Goal: Task Accomplishment & Management: Complete application form

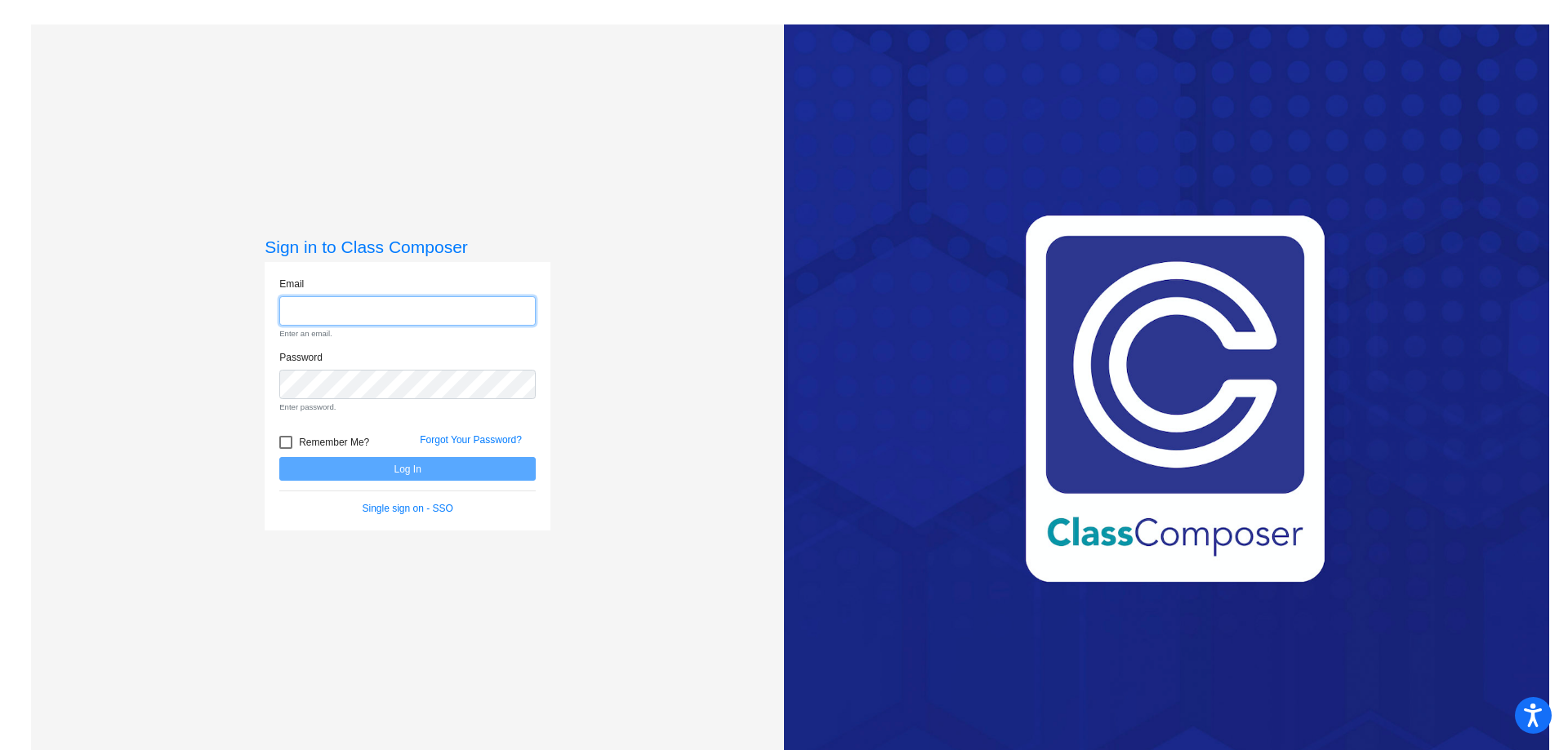
click at [358, 314] on input "email" at bounding box center [407, 311] width 257 height 31
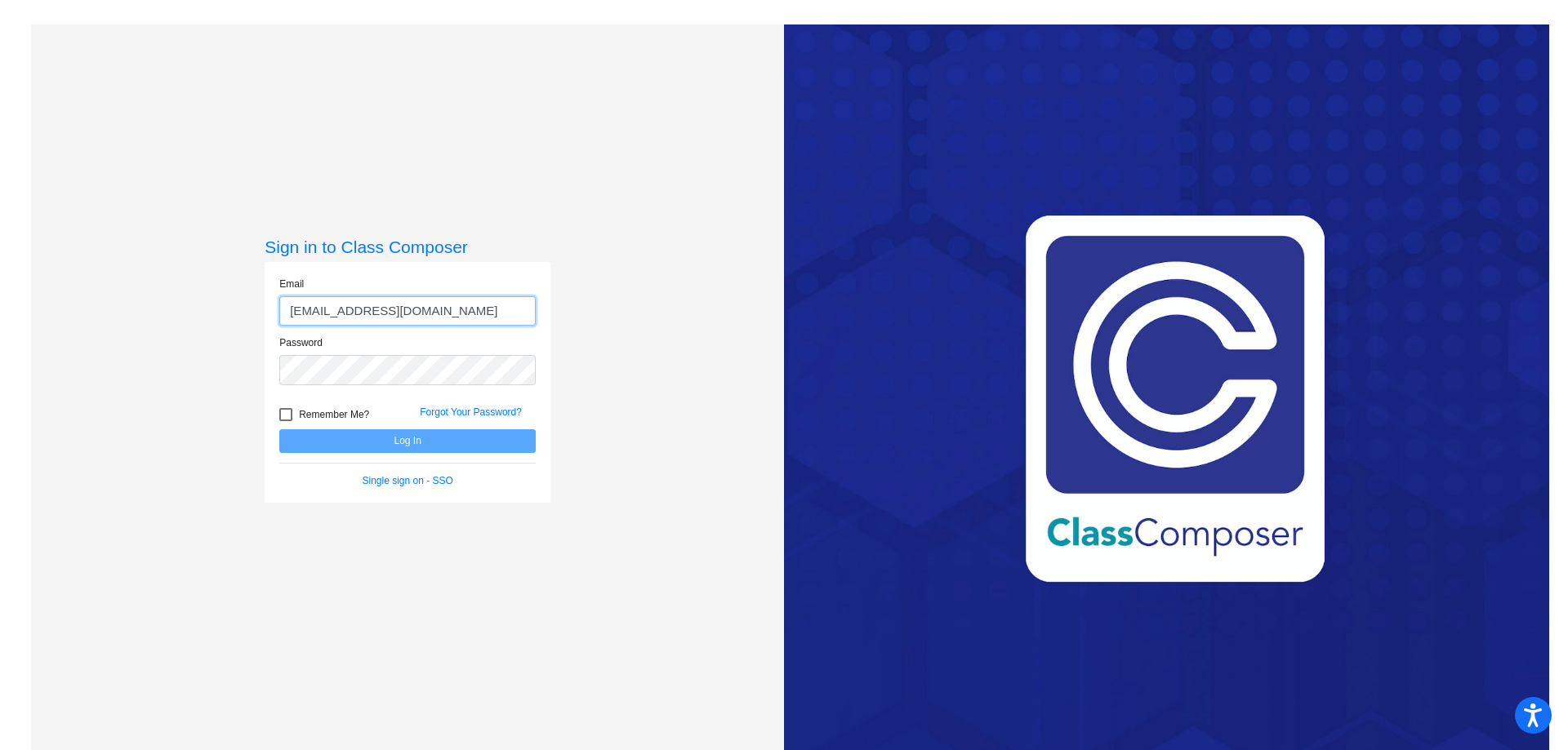
type input "[EMAIL_ADDRESS][DOMAIN_NAME]"
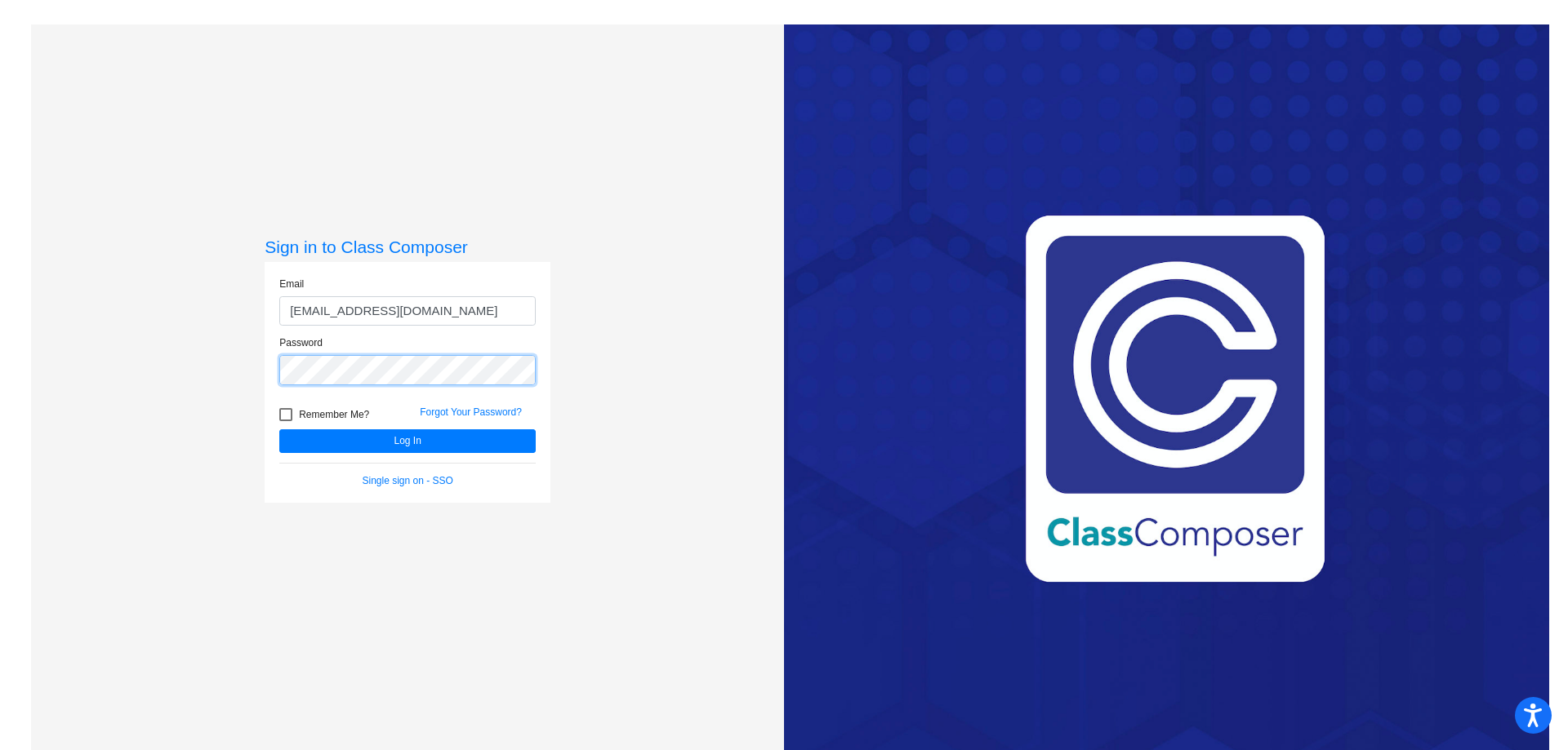
click at [279, 429] on button "Log In" at bounding box center [407, 441] width 257 height 24
click at [138, 373] on div "Sign in to Class Composer Email [EMAIL_ADDRESS][DOMAIN_NAME] Password Remember …" at bounding box center [407, 399] width 753 height 750
click at [279, 429] on button "Log In" at bounding box center [407, 441] width 257 height 24
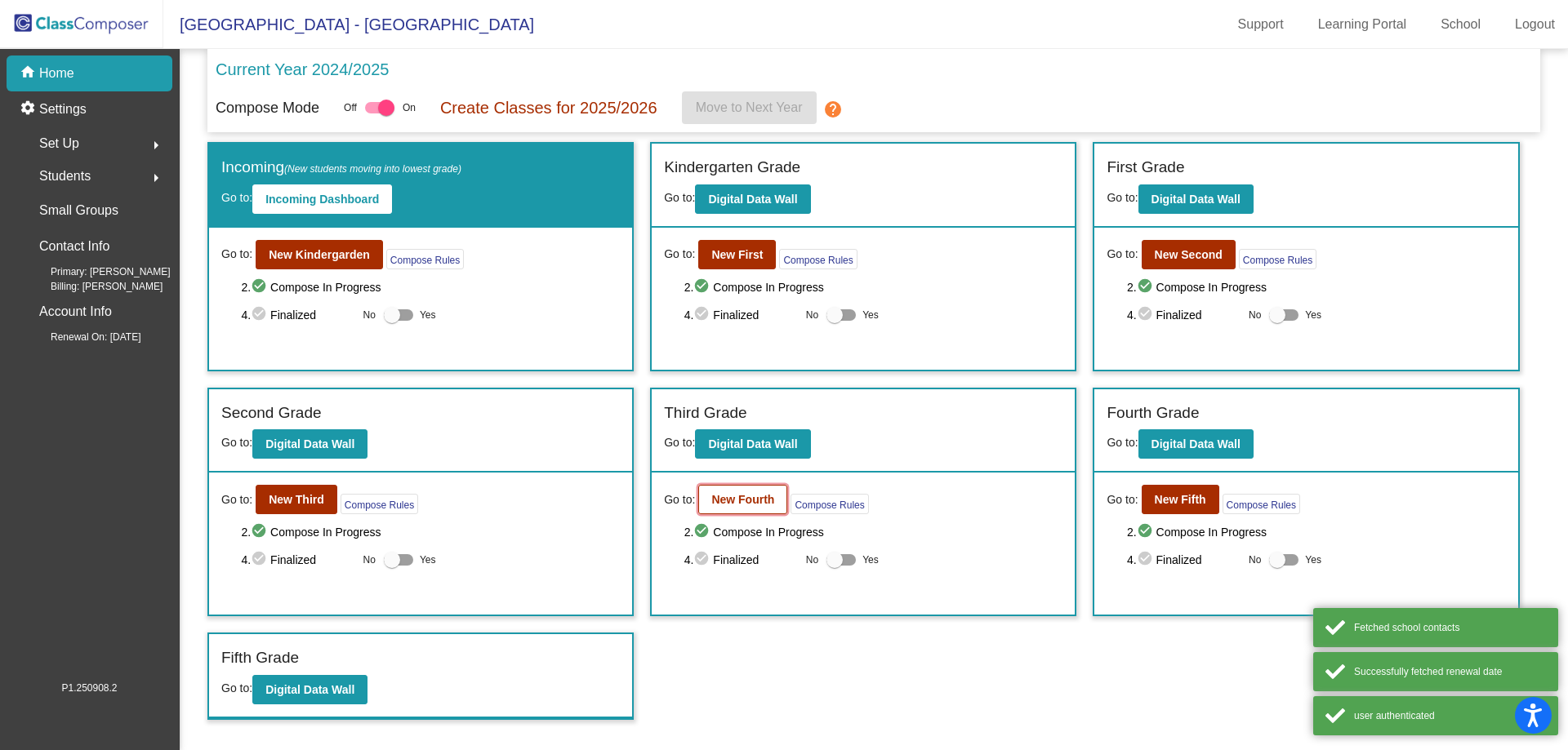
click at [726, 499] on b "New Fourth" at bounding box center [743, 500] width 63 height 13
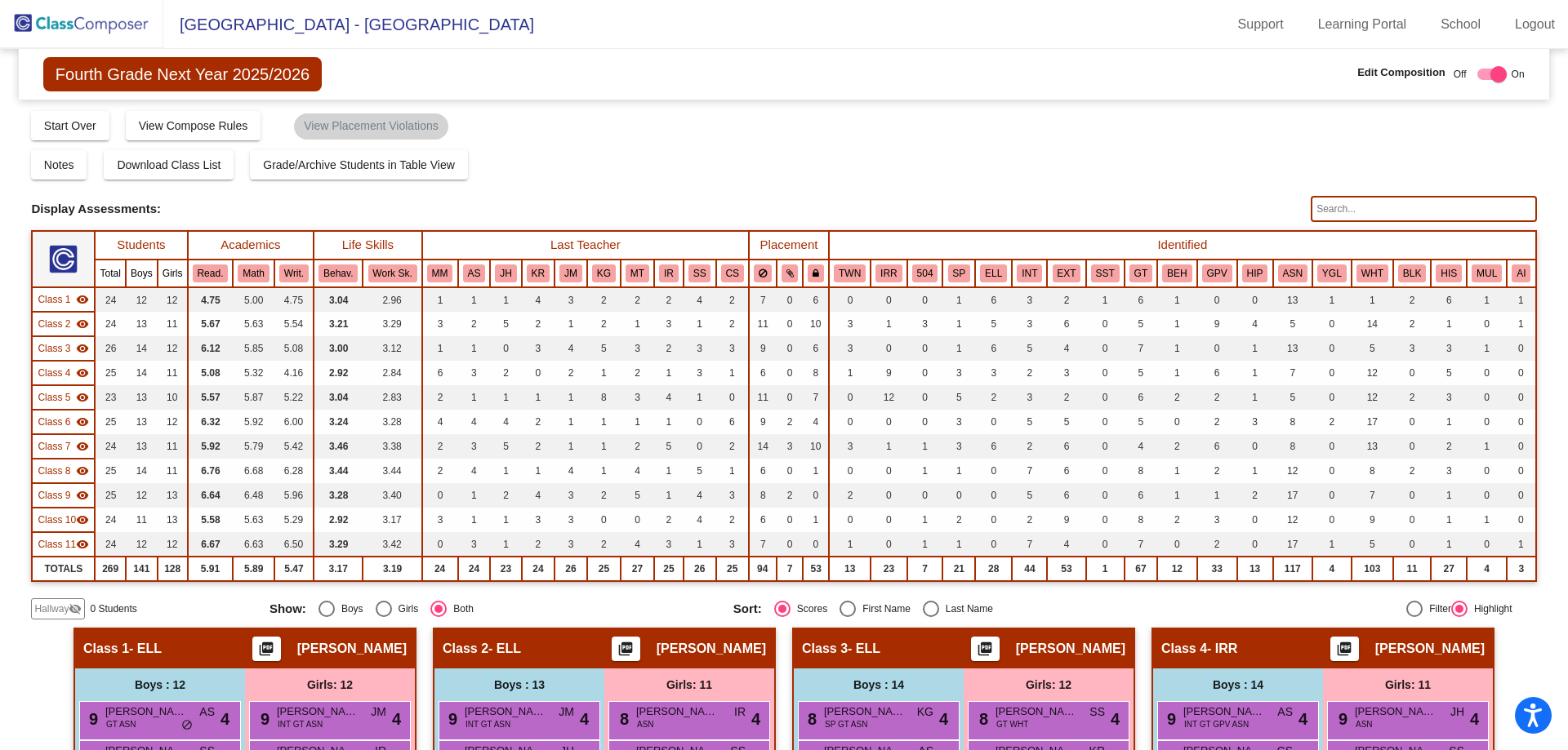
click at [51, 616] on span "Hallway" at bounding box center [52, 608] width 35 height 14
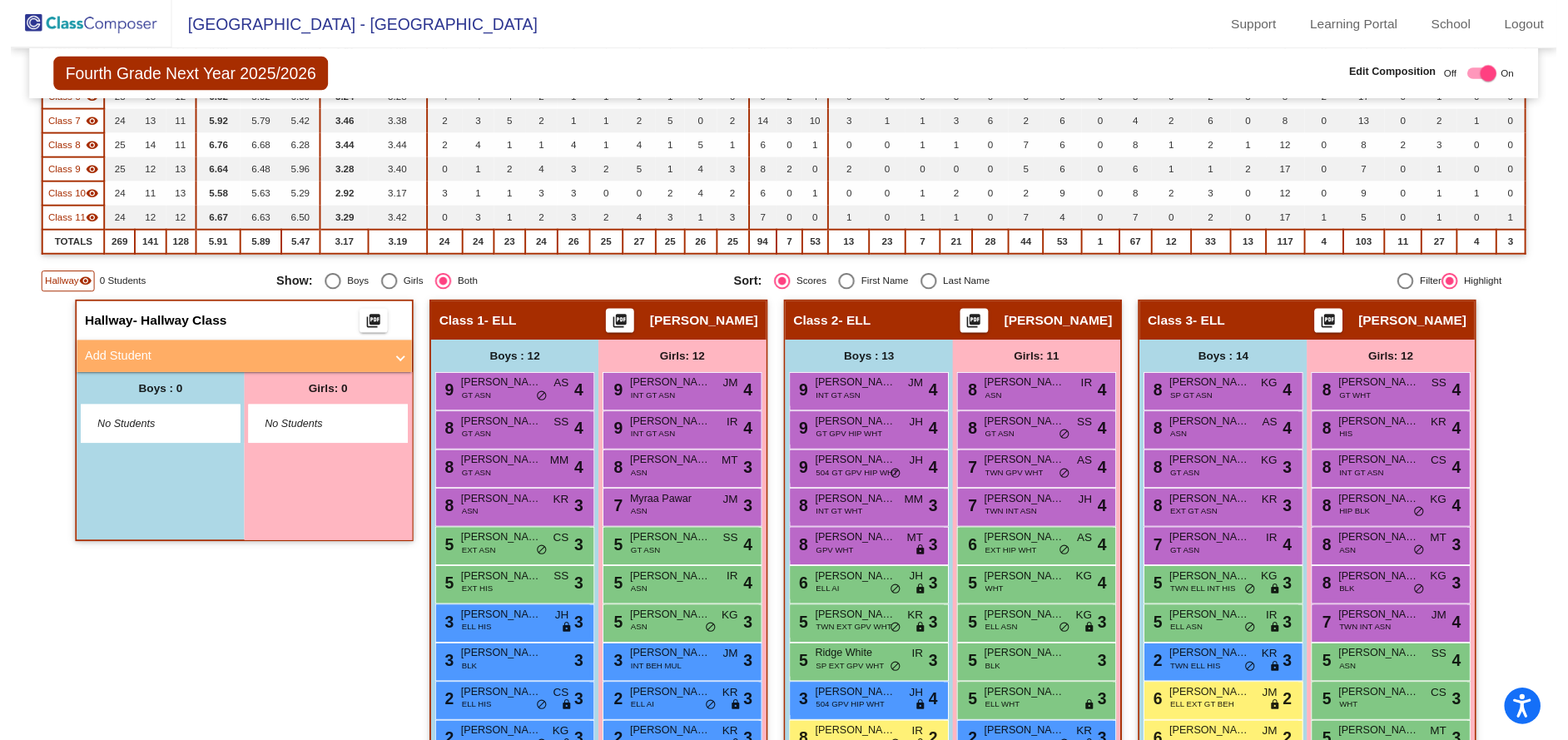
scroll to position [333, 0]
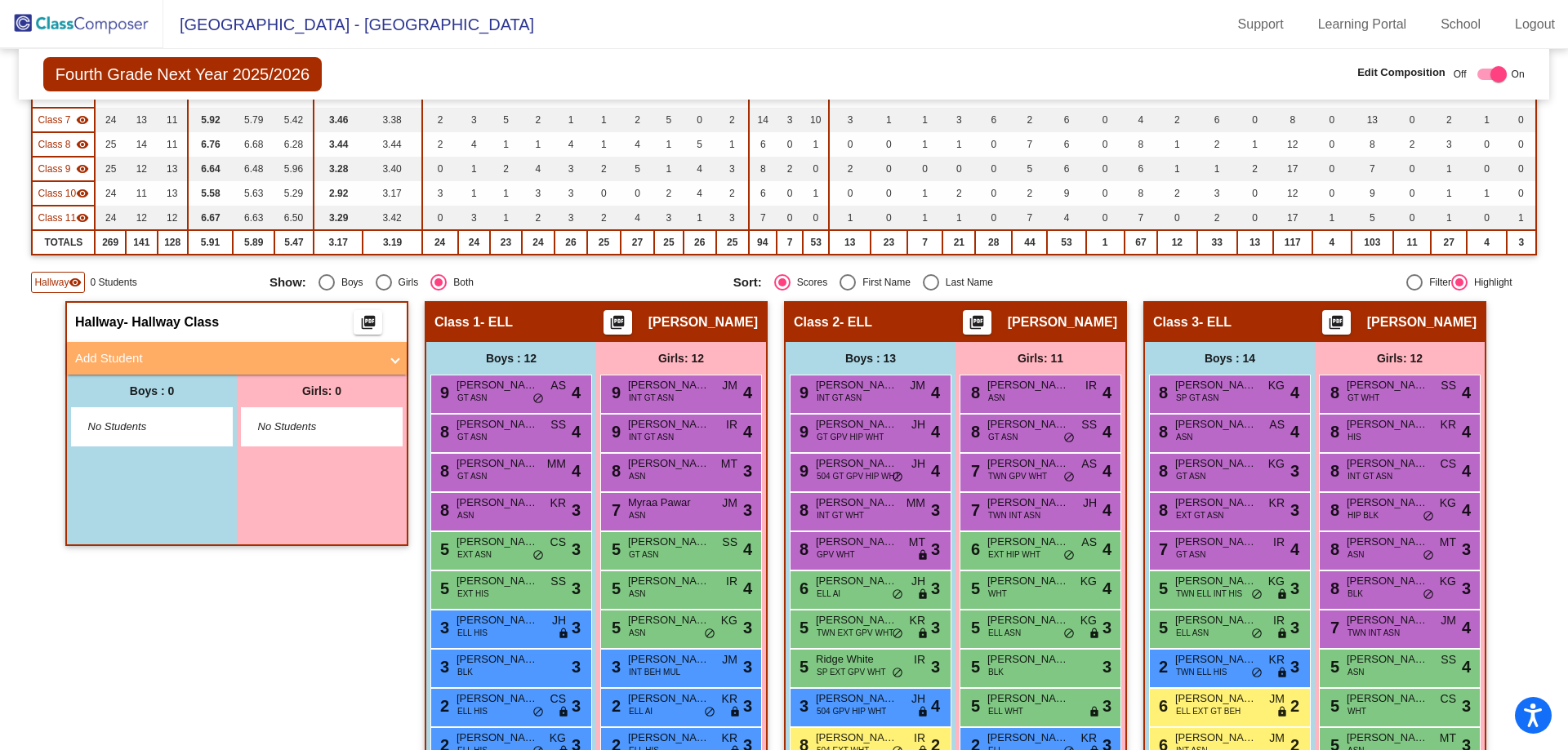
click at [157, 368] on mat-panel-title "Add Student" at bounding box center [226, 359] width 304 height 19
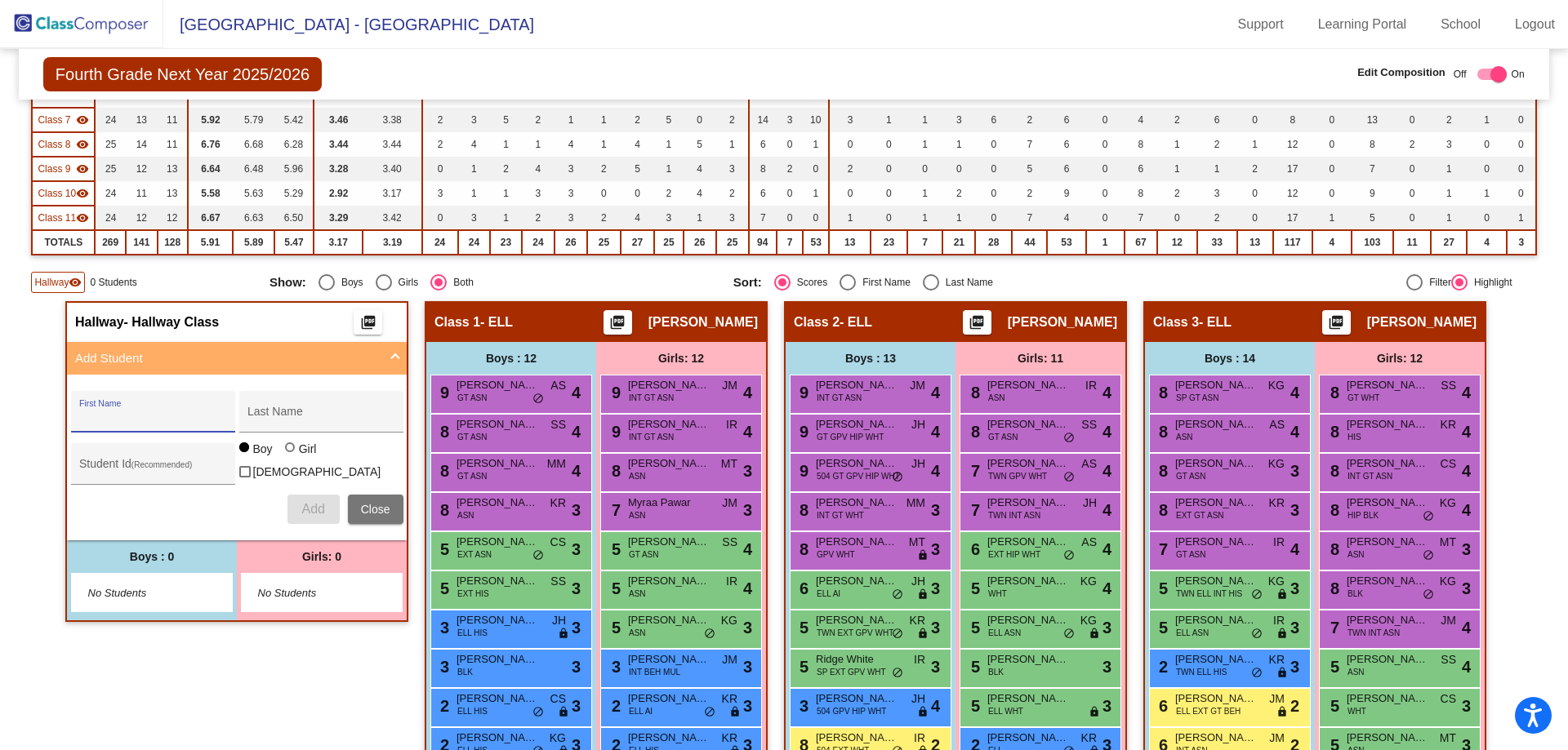
click at [120, 424] on input "First Name" at bounding box center [152, 418] width 147 height 13
type input "Shanaya"
type input "Sadigale"
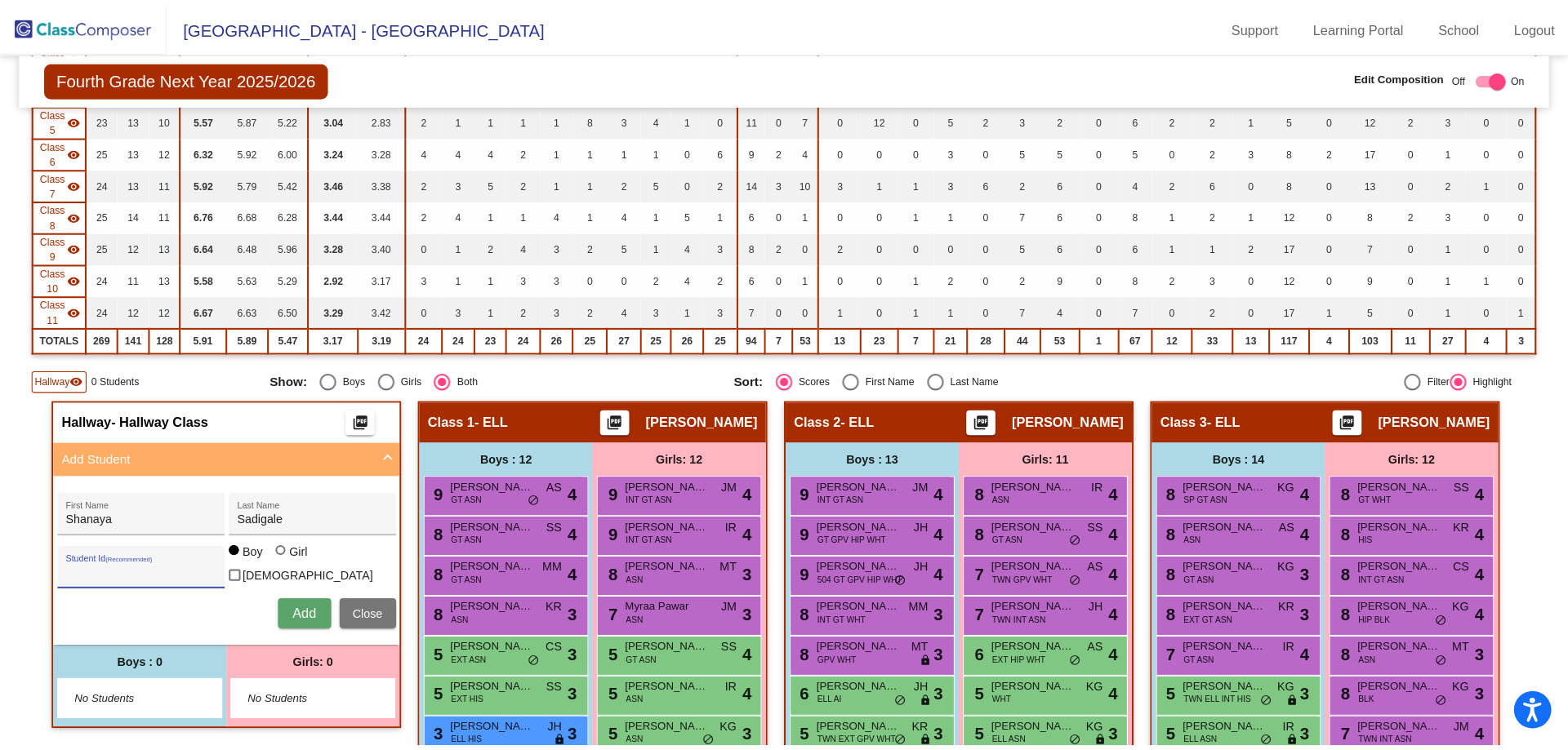
scroll to position [342, 0]
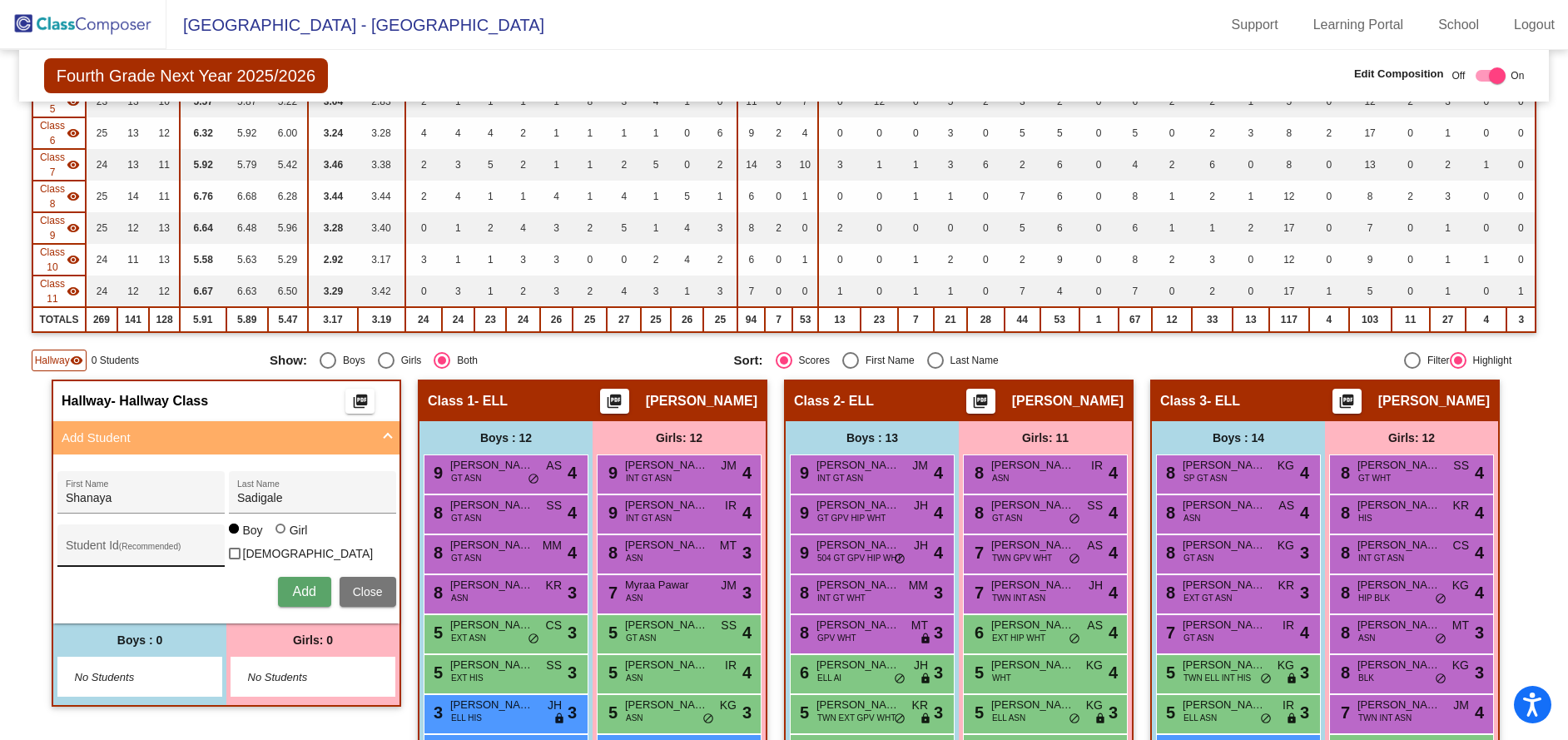
click at [69, 545] on input "Student Id (Recommended)" at bounding box center [140, 552] width 149 height 14
type input "173719"
click at [275, 534] on div at bounding box center [280, 529] width 10 height 10
click at [281, 538] on input "Girl" at bounding box center [281, 538] width 1 height 1
radio input "true"
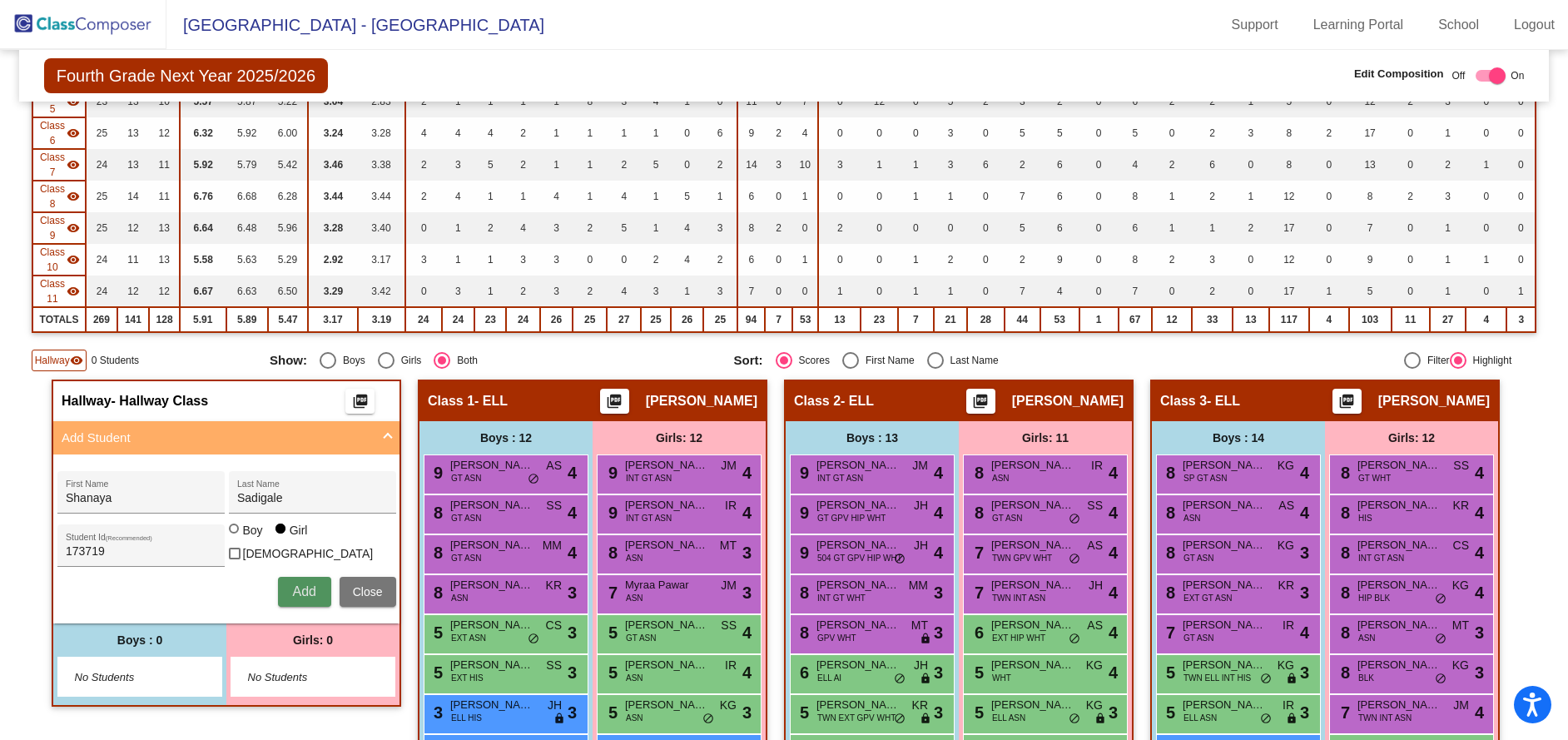
click at [297, 593] on span "Add" at bounding box center [304, 591] width 23 height 14
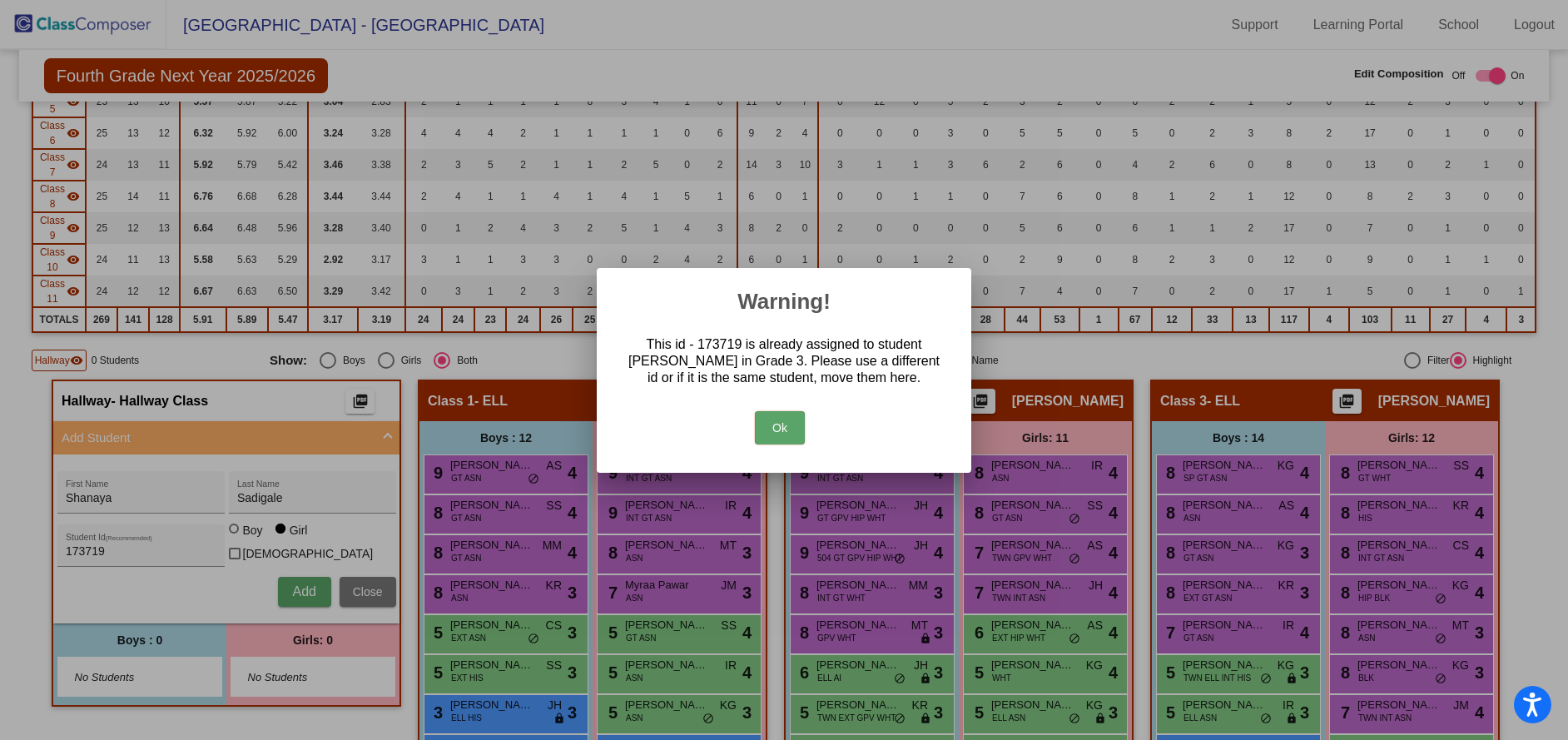
click at [780, 425] on button "Ok" at bounding box center [780, 428] width 50 height 33
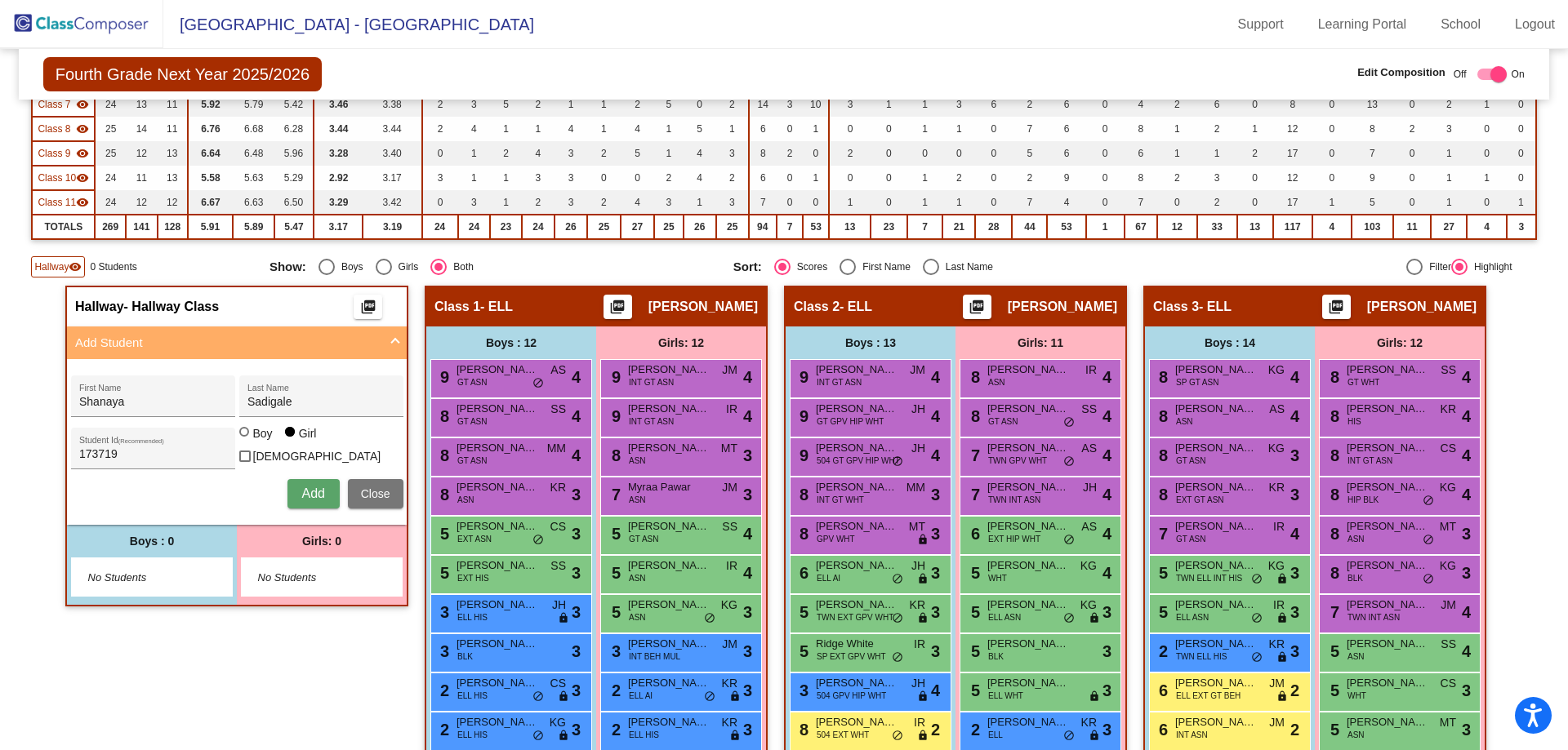
scroll to position [333, 0]
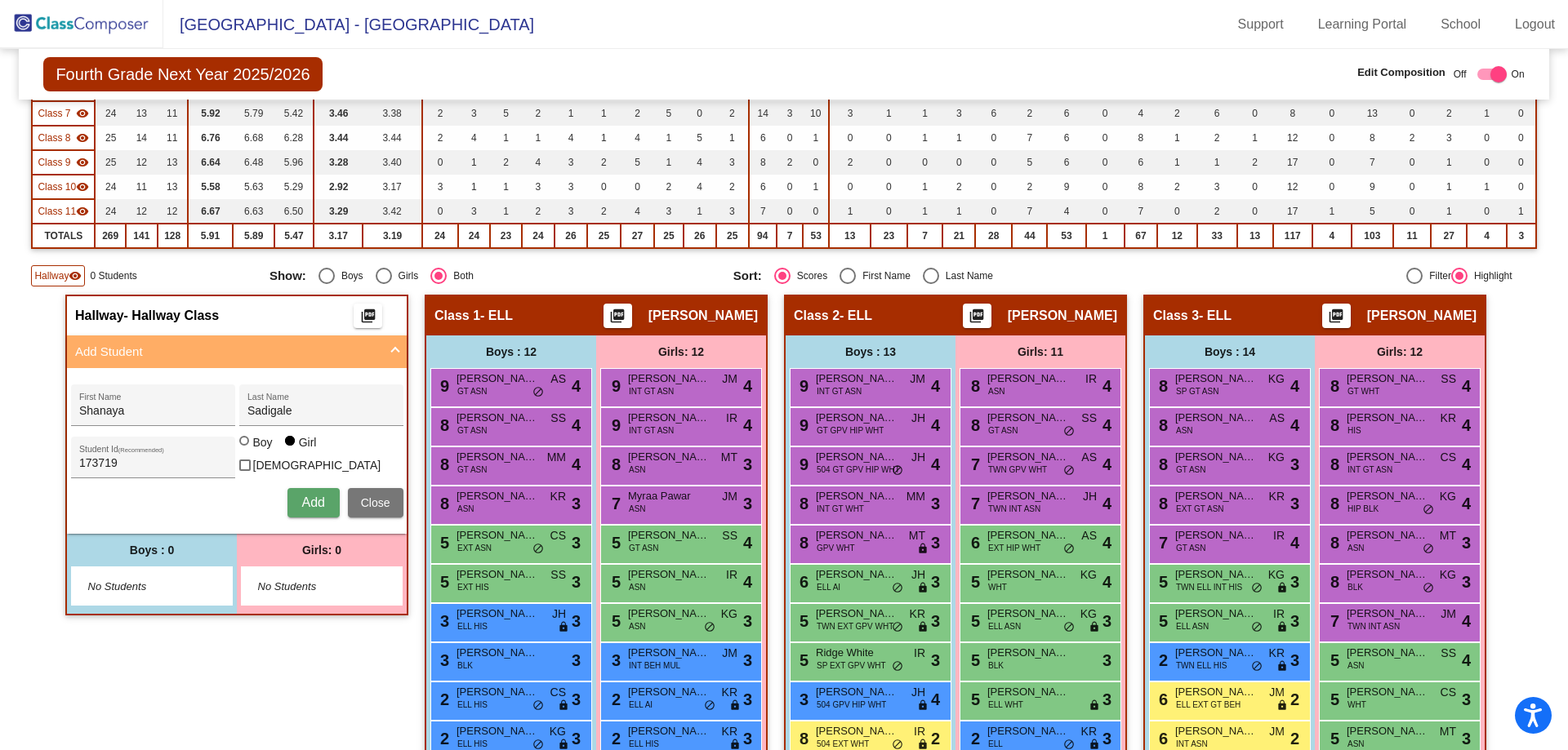
click at [54, 14] on img at bounding box center [81, 24] width 163 height 48
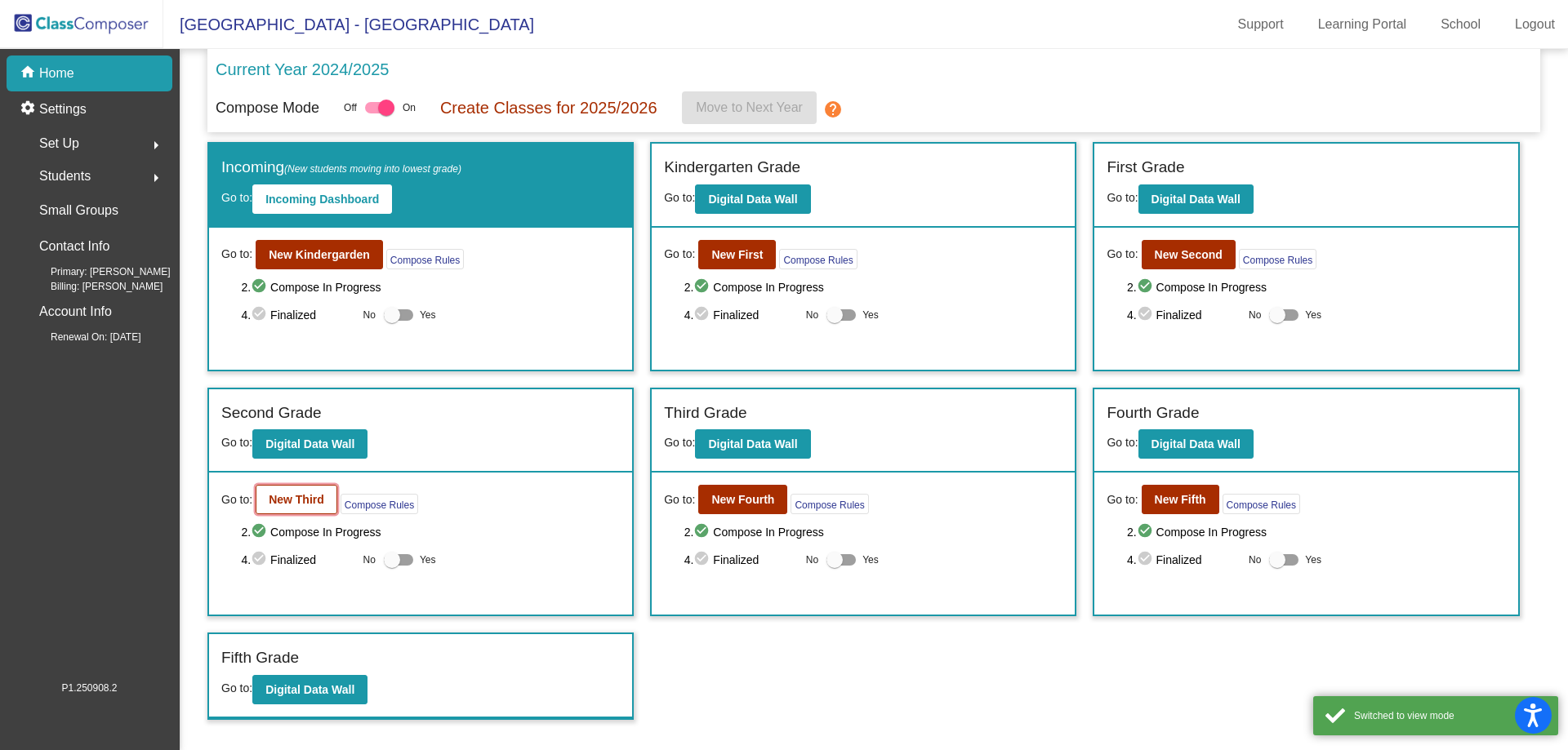
click at [265, 502] on button "New Third" at bounding box center [296, 499] width 81 height 30
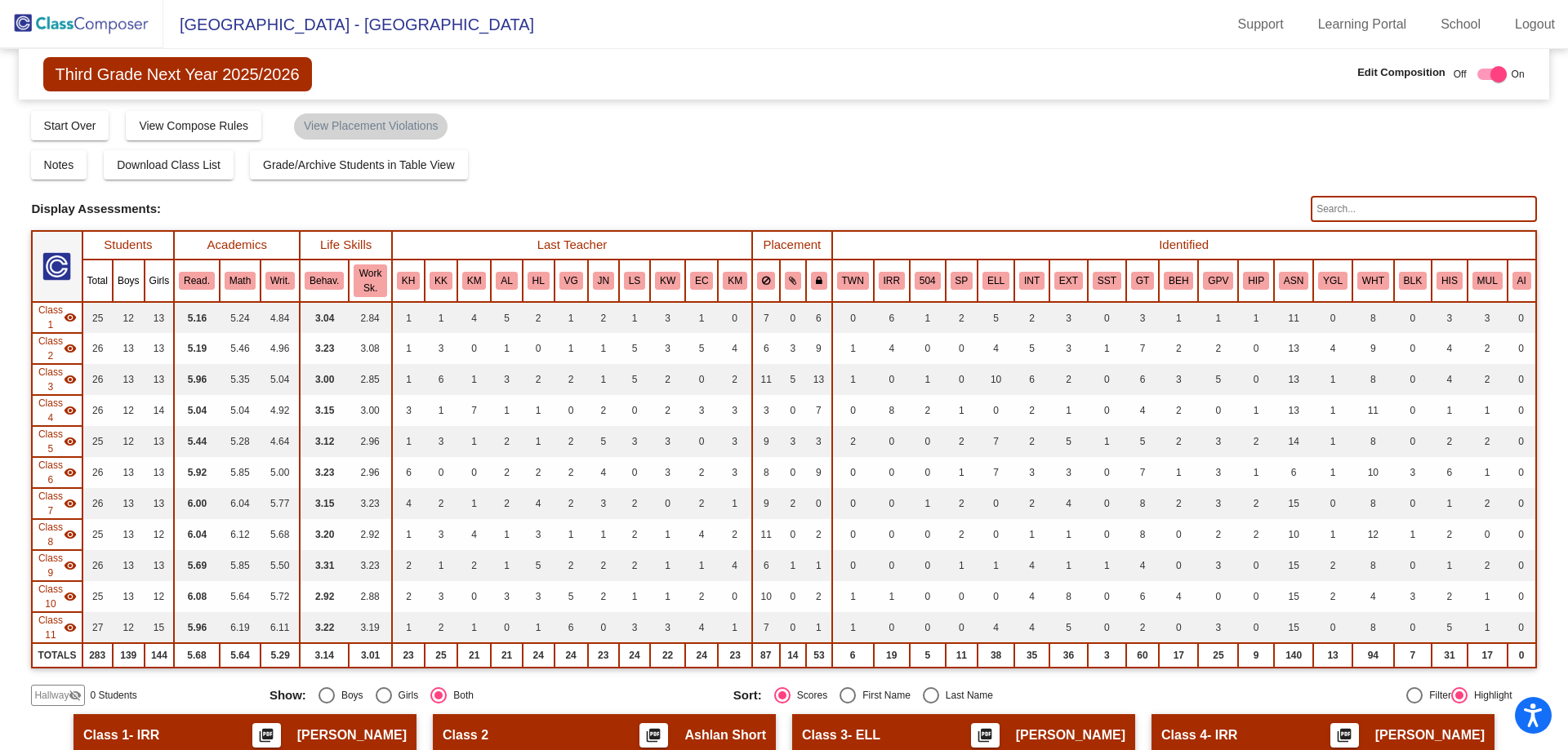
click at [1353, 216] on input "text" at bounding box center [1422, 208] width 225 height 26
drag, startPoint x: 1363, startPoint y: 210, endPoint x: 1239, endPoint y: 209, distance: 124.0
click at [1239, 209] on div "Display Scores for Years: [DATE] - [DATE] [DATE] - [DATE] Display Assessments: …" at bounding box center [783, 208] width 1505 height 26
type input "173719"
click at [89, 26] on img at bounding box center [81, 24] width 163 height 48
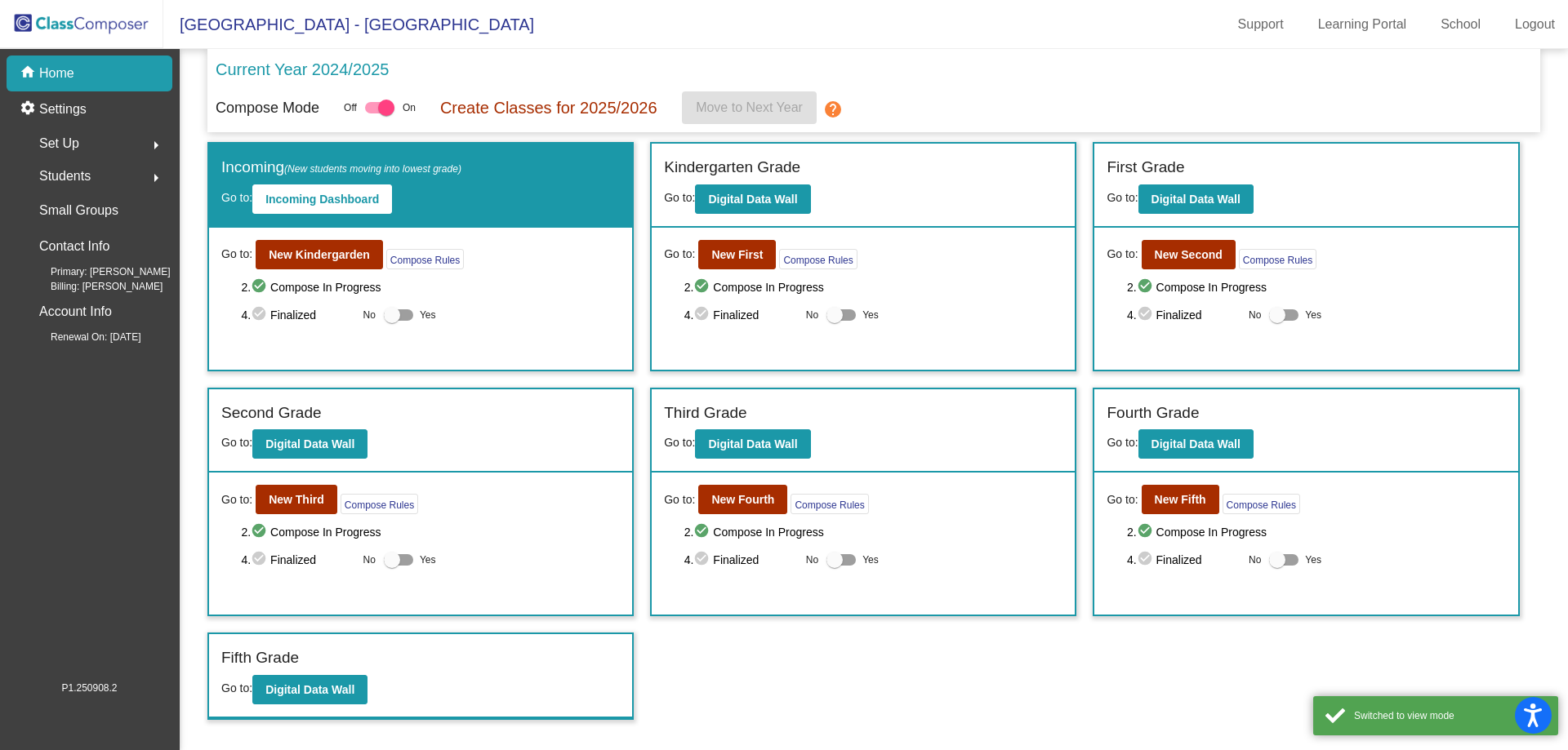
click at [742, 515] on div "Go to: New Fourth Compose Rules 2. check_circle Compose In Progress 4. check_ci…" at bounding box center [863, 543] width 423 height 142
click at [740, 510] on button "New Fourth" at bounding box center [742, 499] width 89 height 30
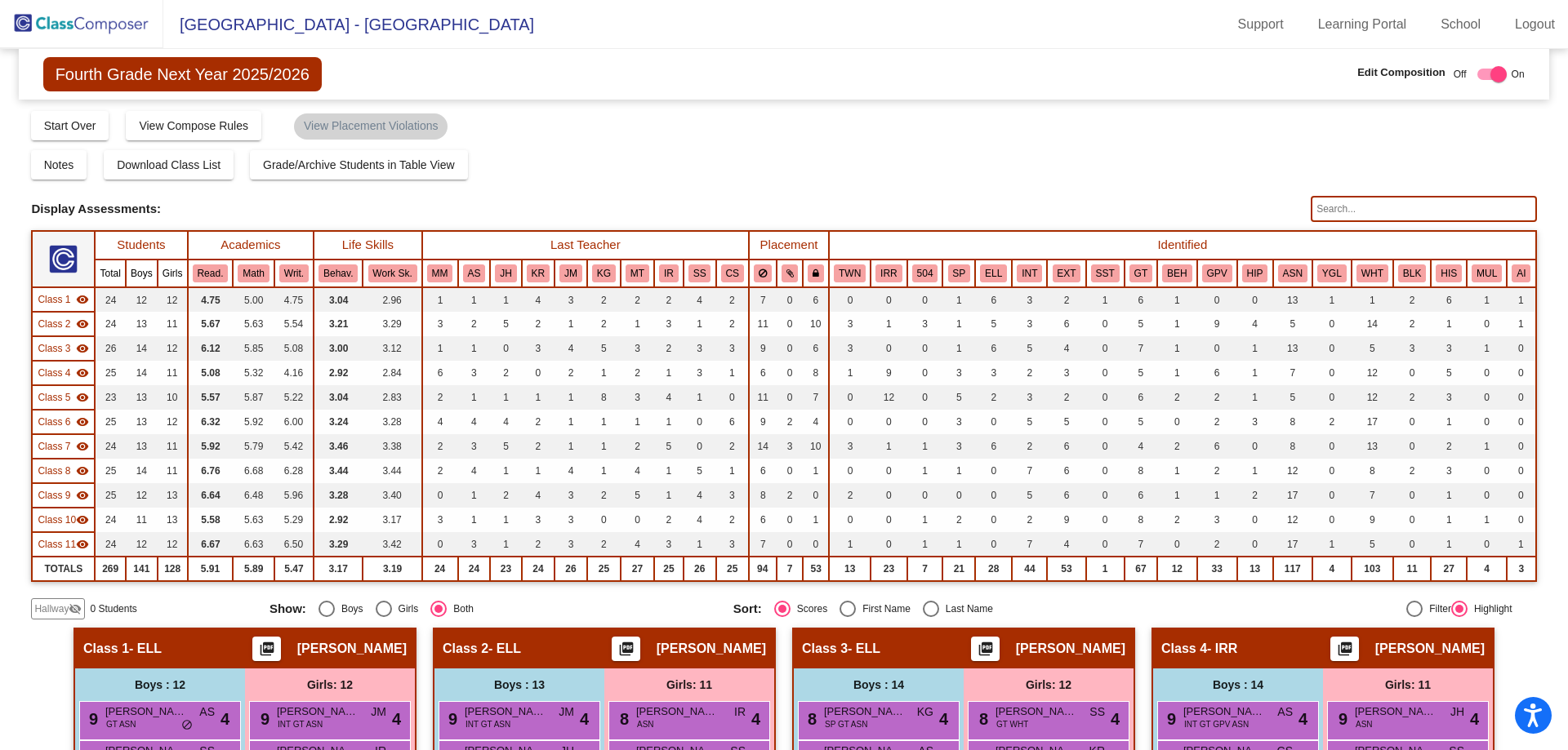
click at [1360, 215] on input "text" at bounding box center [1422, 208] width 225 height 26
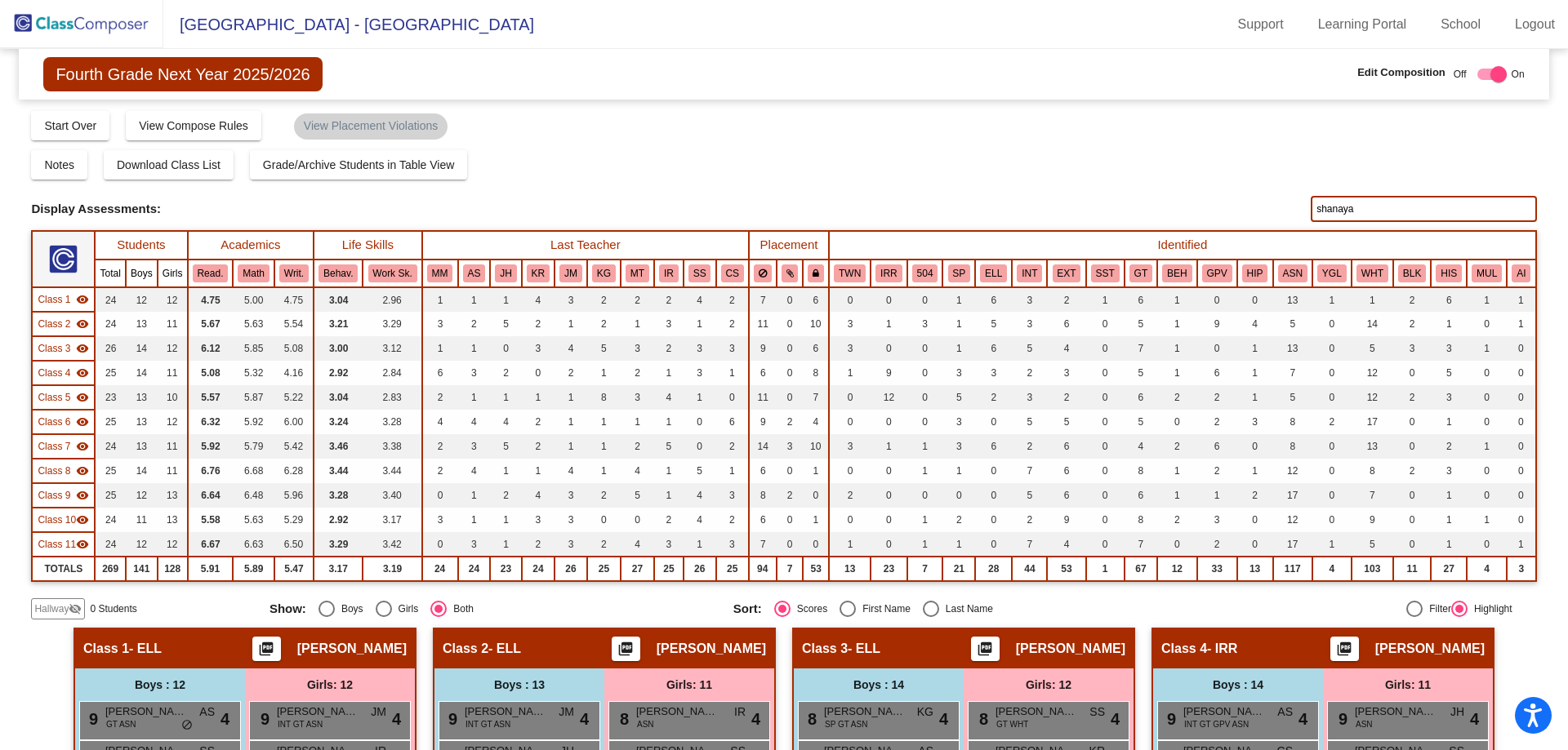
type input "shanaya"
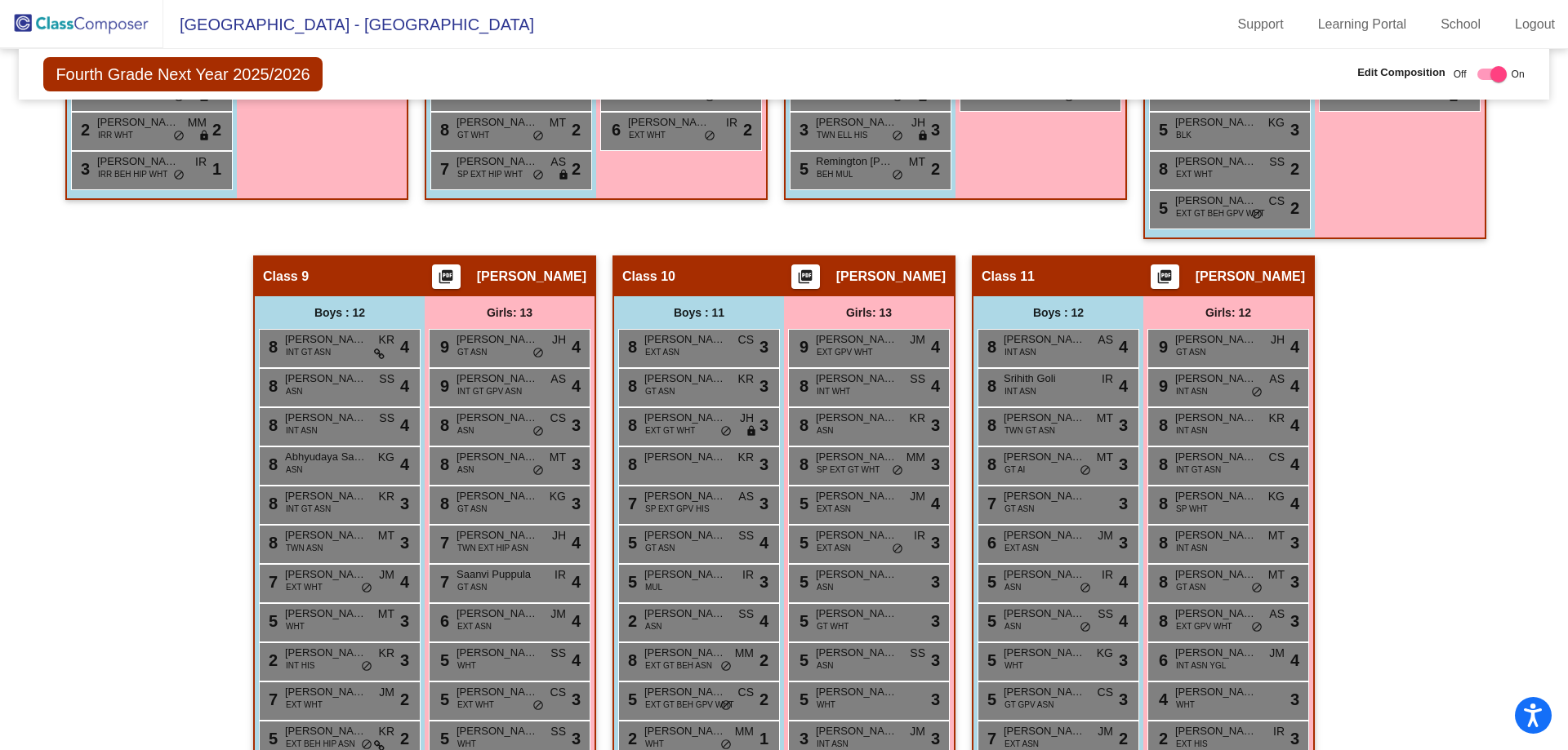
scroll to position [1810, 0]
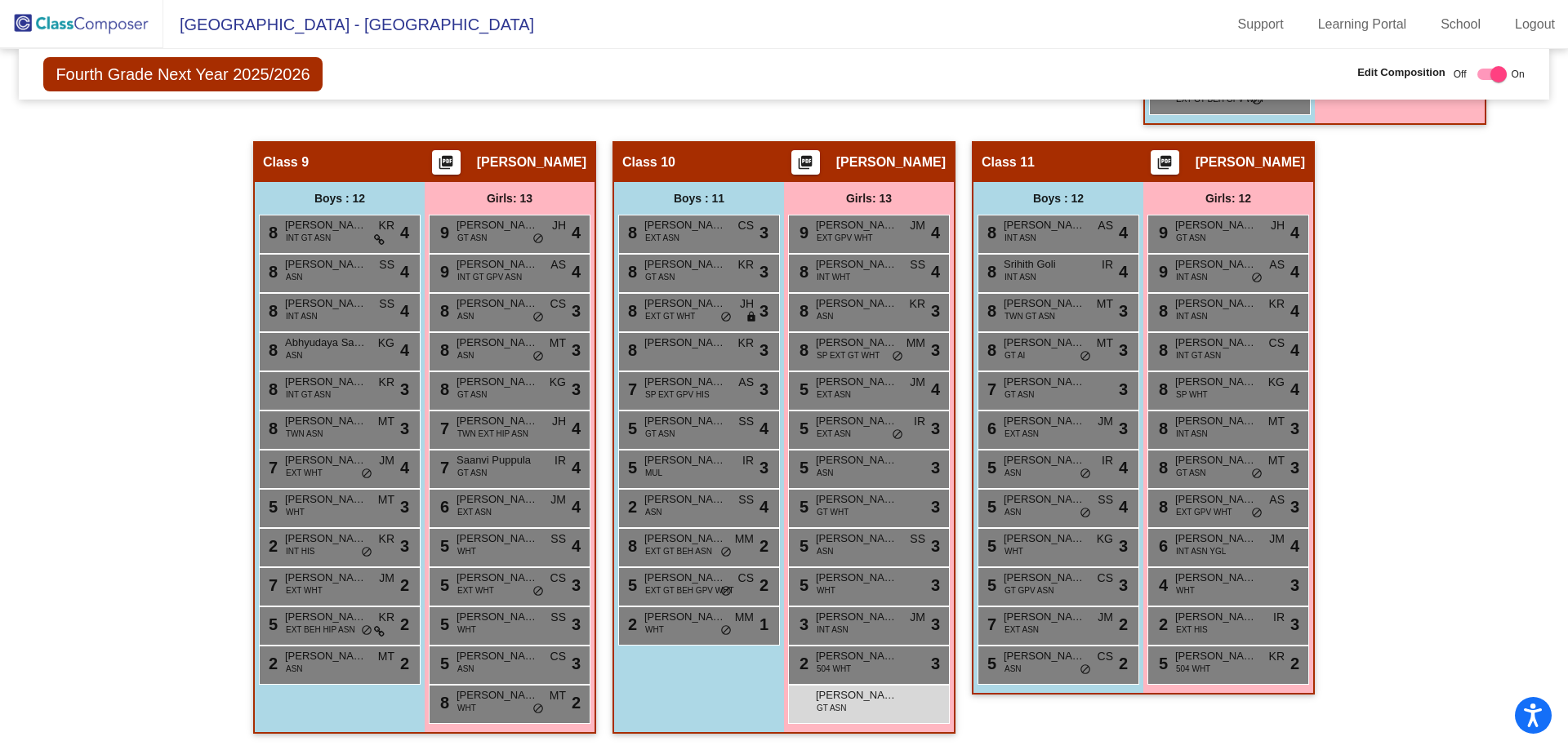
click at [93, 23] on img at bounding box center [81, 24] width 163 height 48
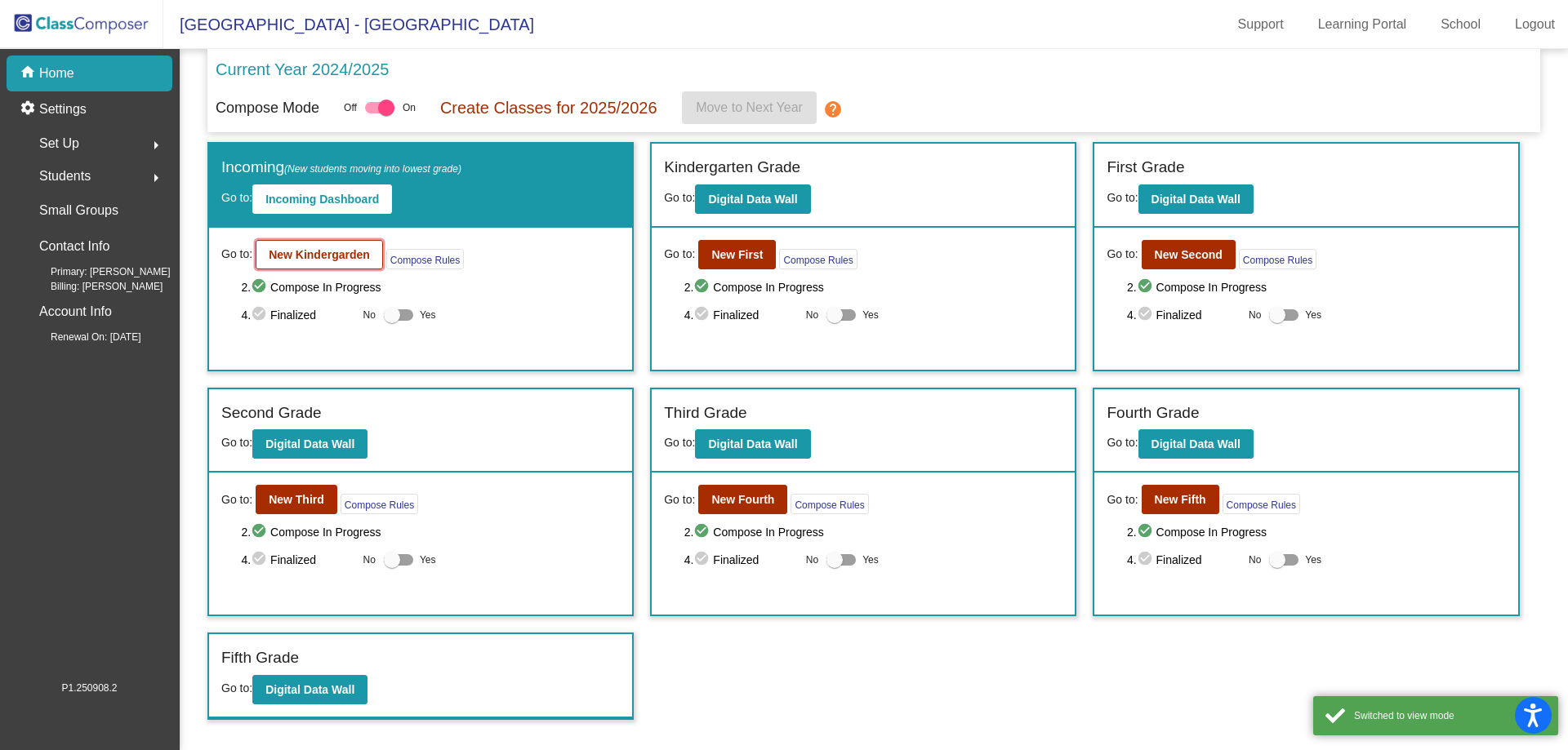
click at [306, 258] on b "New Kindergarden" at bounding box center [319, 255] width 102 height 13
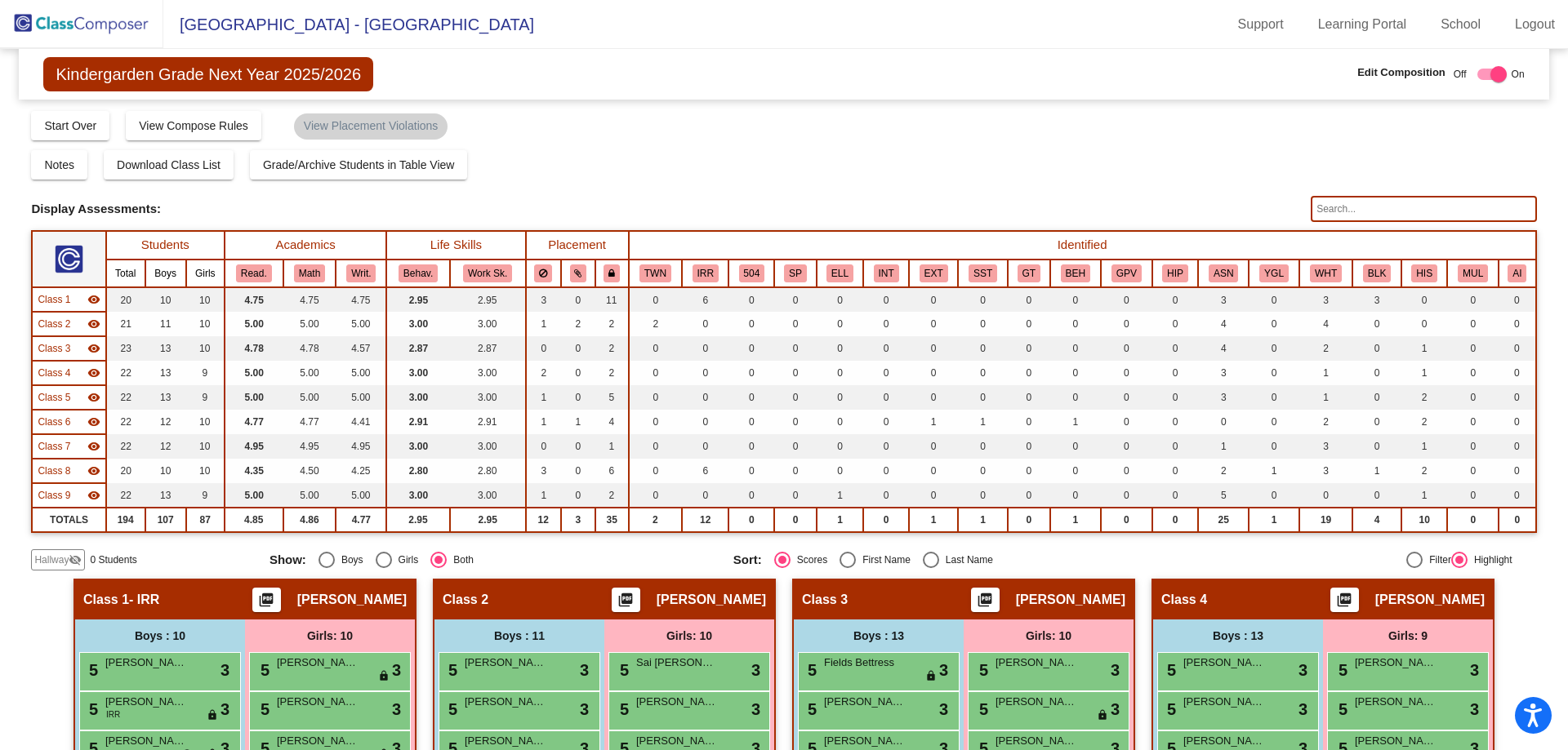
click at [41, 561] on span "Hallway" at bounding box center [52, 559] width 35 height 14
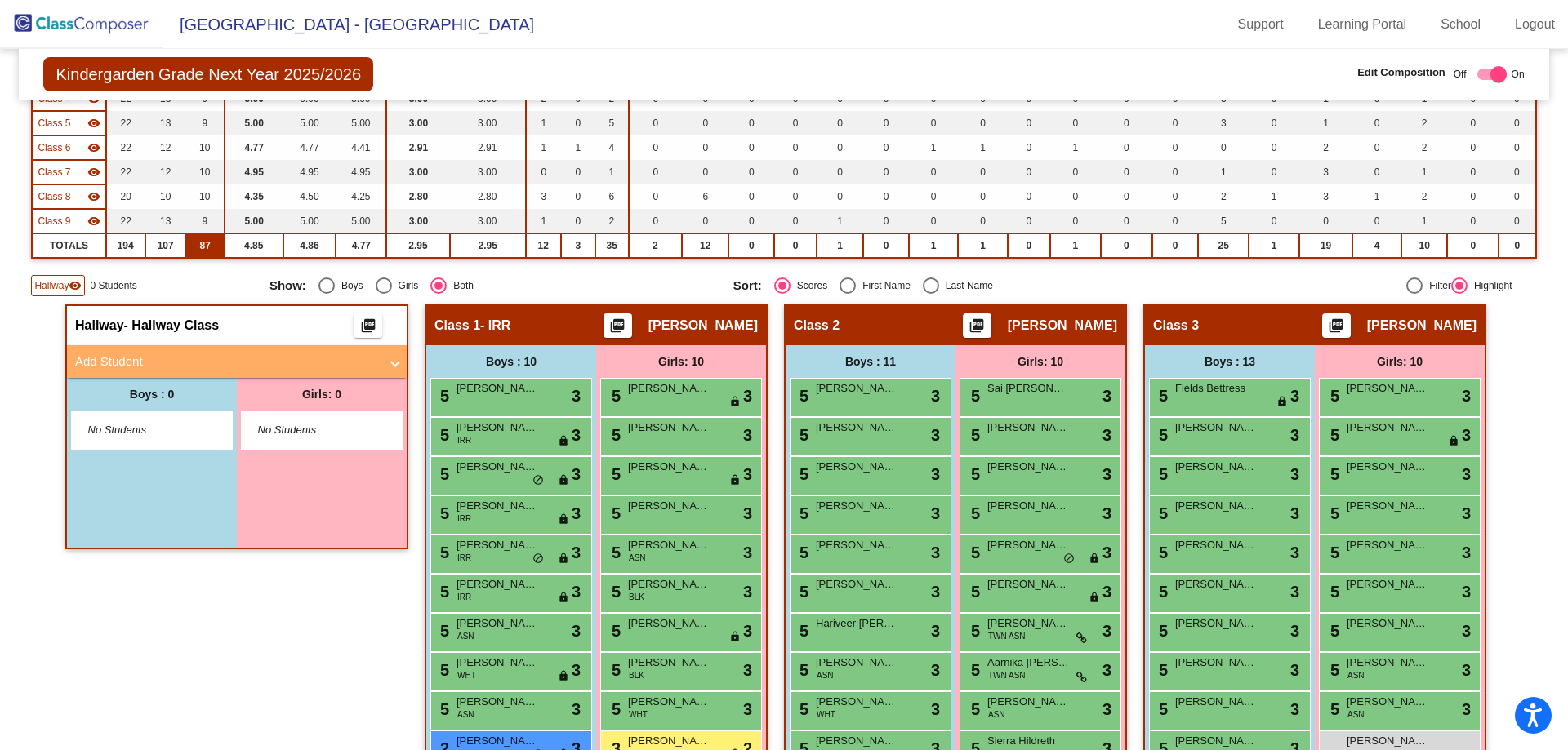
scroll to position [327, 0]
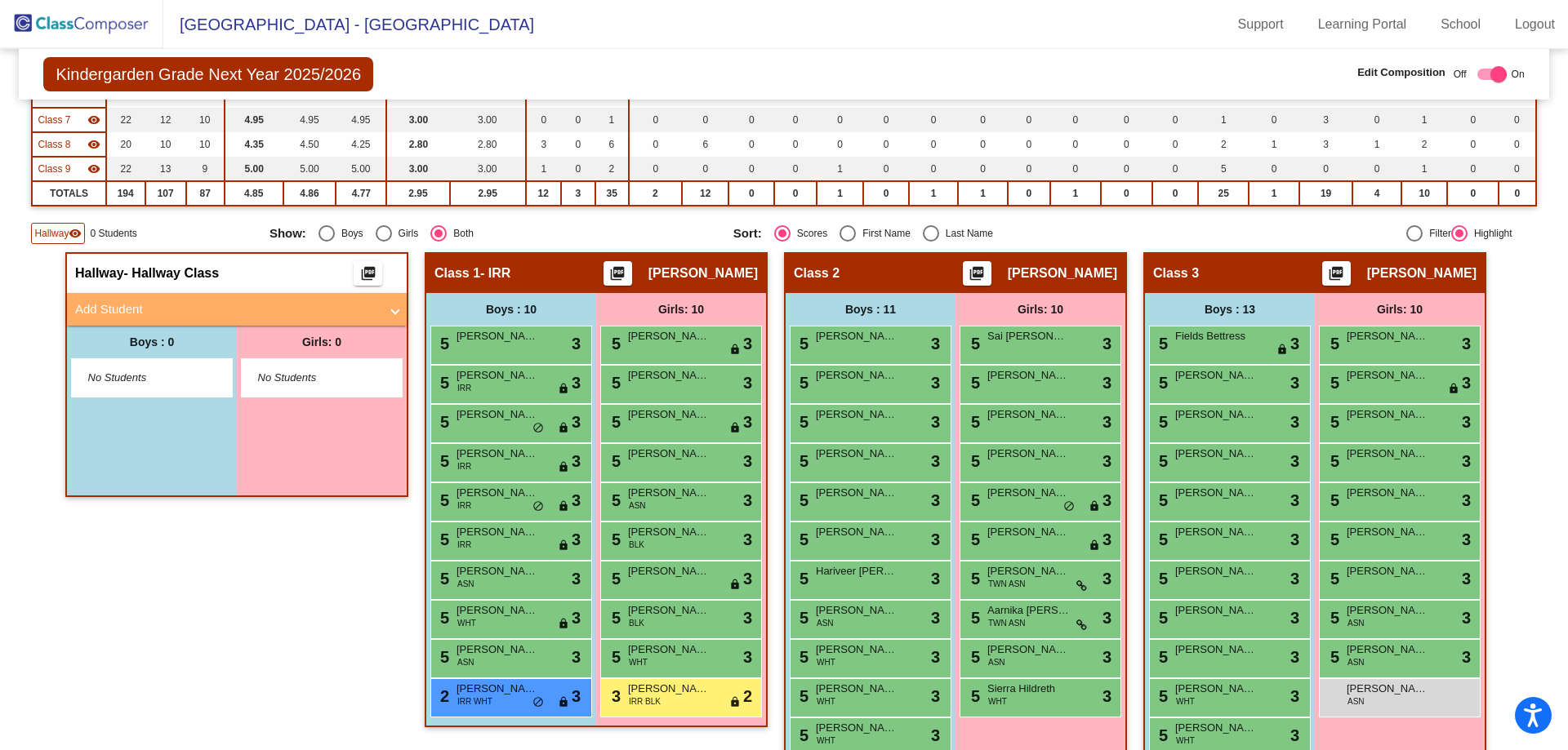
click at [161, 303] on mat-panel-title "Add Student" at bounding box center [226, 310] width 304 height 19
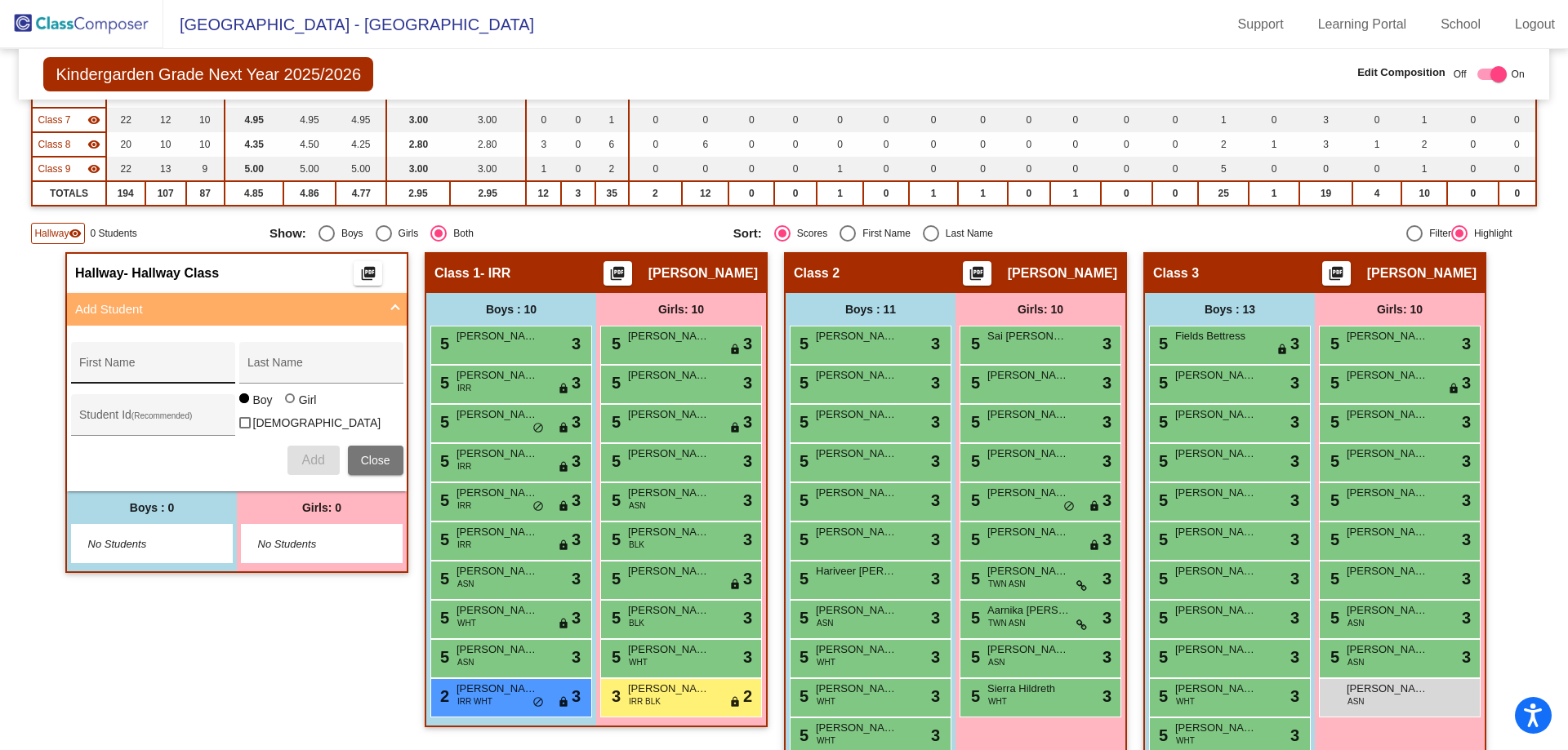
click at [108, 366] on input "First Name" at bounding box center [152, 369] width 147 height 13
type input "[PERSON_NAME]"
click at [285, 367] on input "Pittal" at bounding box center [320, 369] width 147 height 13
type input "[PERSON_NAME]"
click at [133, 411] on div "Student Id (Recommended)" at bounding box center [152, 419] width 147 height 34
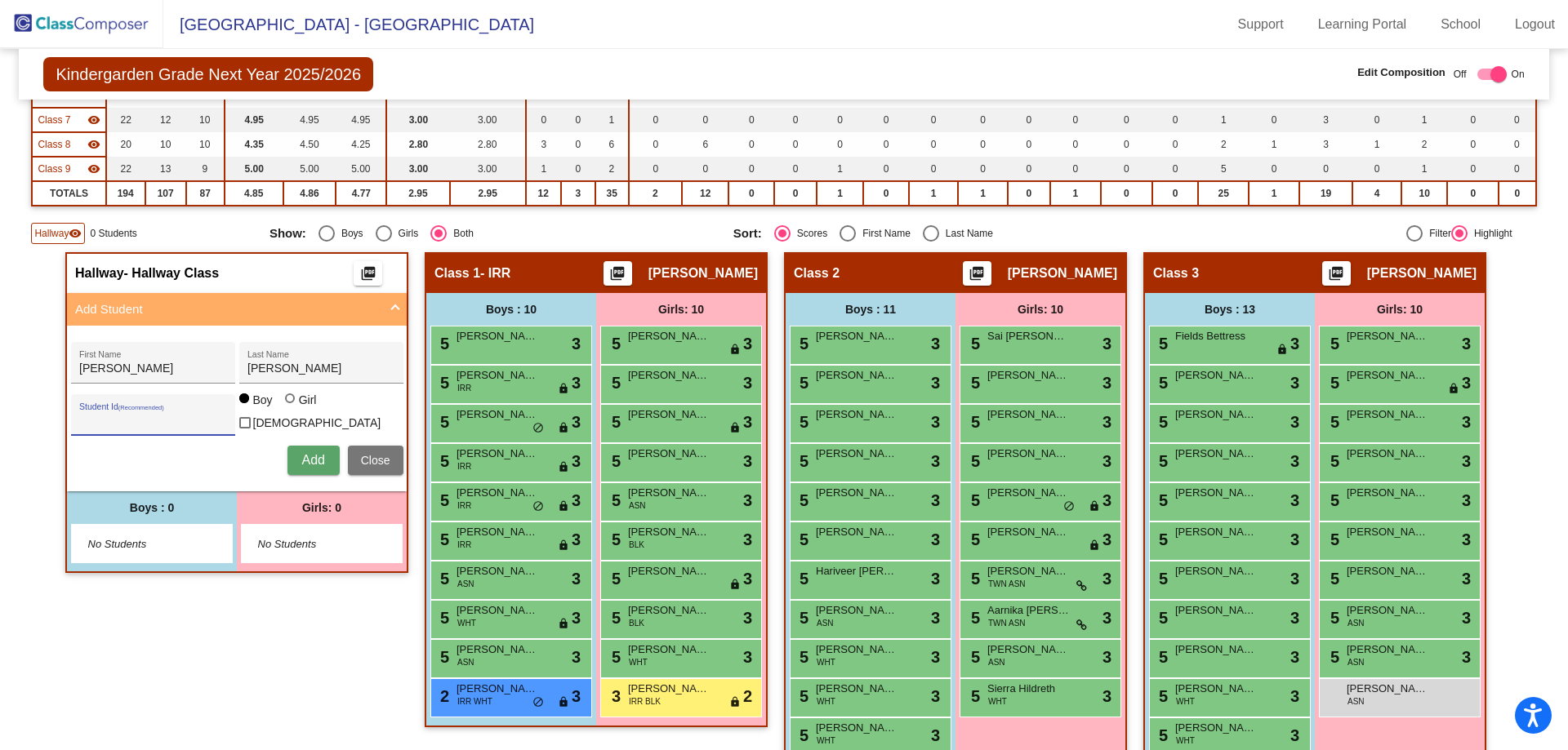
paste input "208197"
type input "208197"
click at [308, 455] on span "Add" at bounding box center [312, 460] width 23 height 13
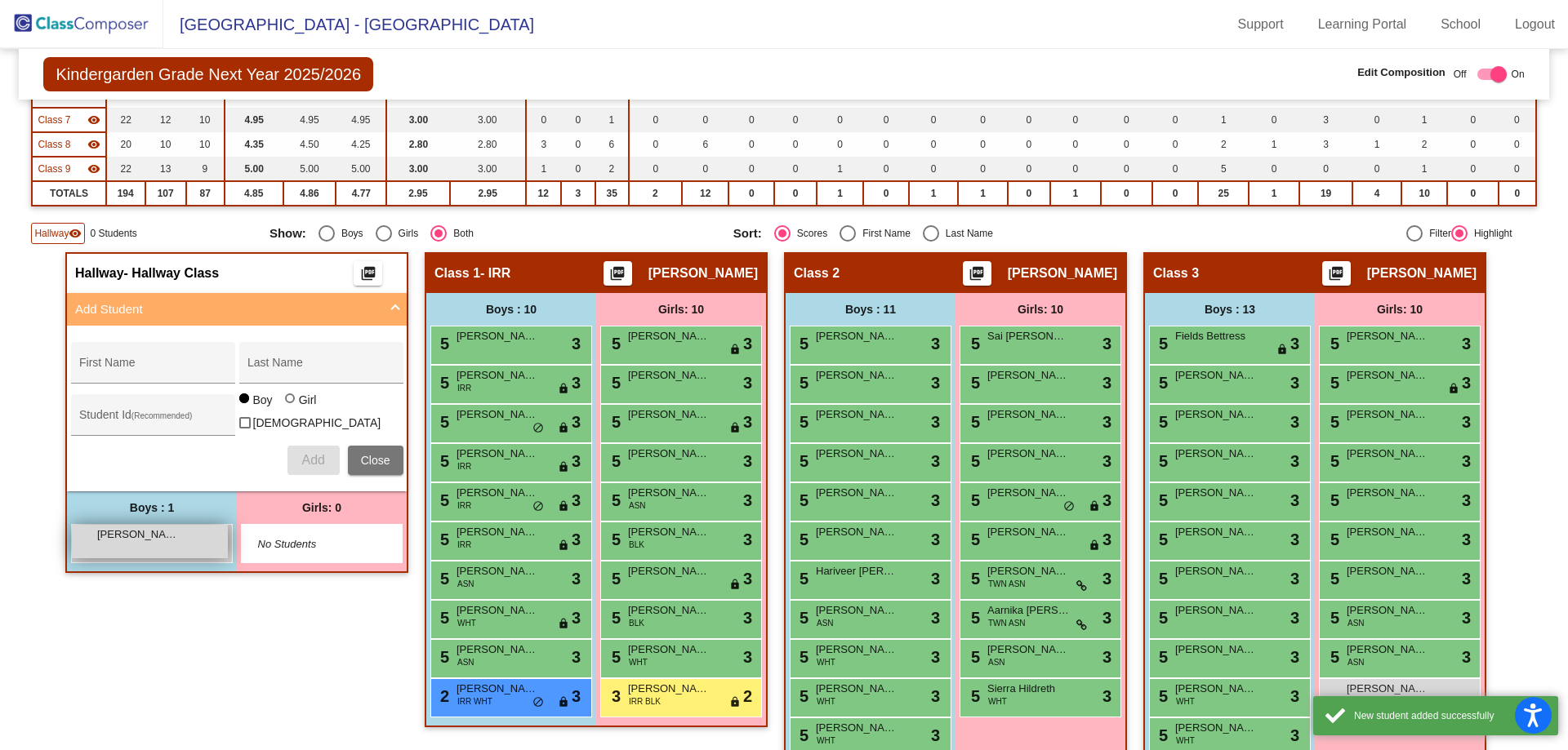
click at [124, 531] on span "[PERSON_NAME]" at bounding box center [137, 534] width 81 height 16
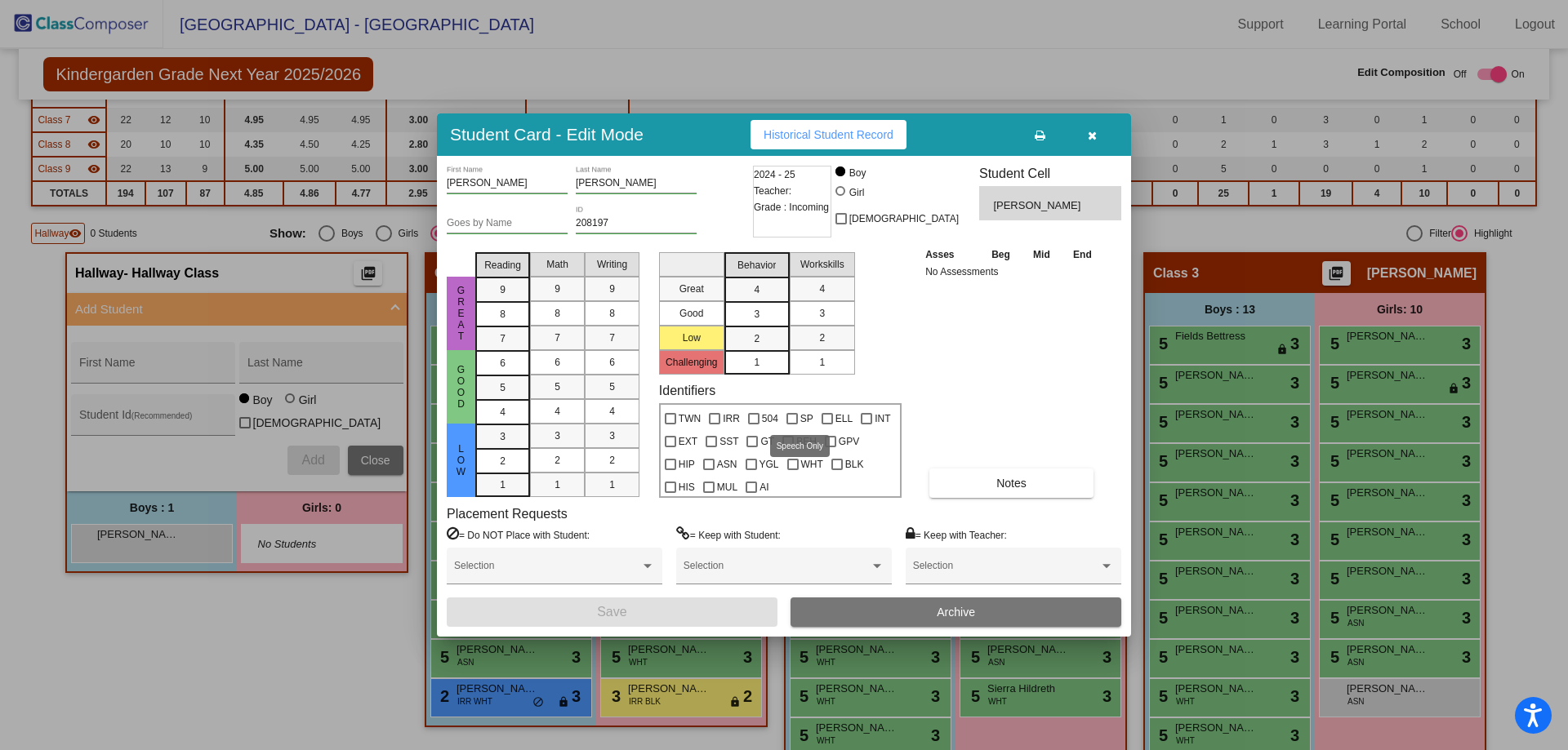
click at [796, 415] on div at bounding box center [792, 419] width 12 height 11
click at [792, 424] on input "SP" at bounding box center [792, 424] width 1 height 1
checkbox input "true"
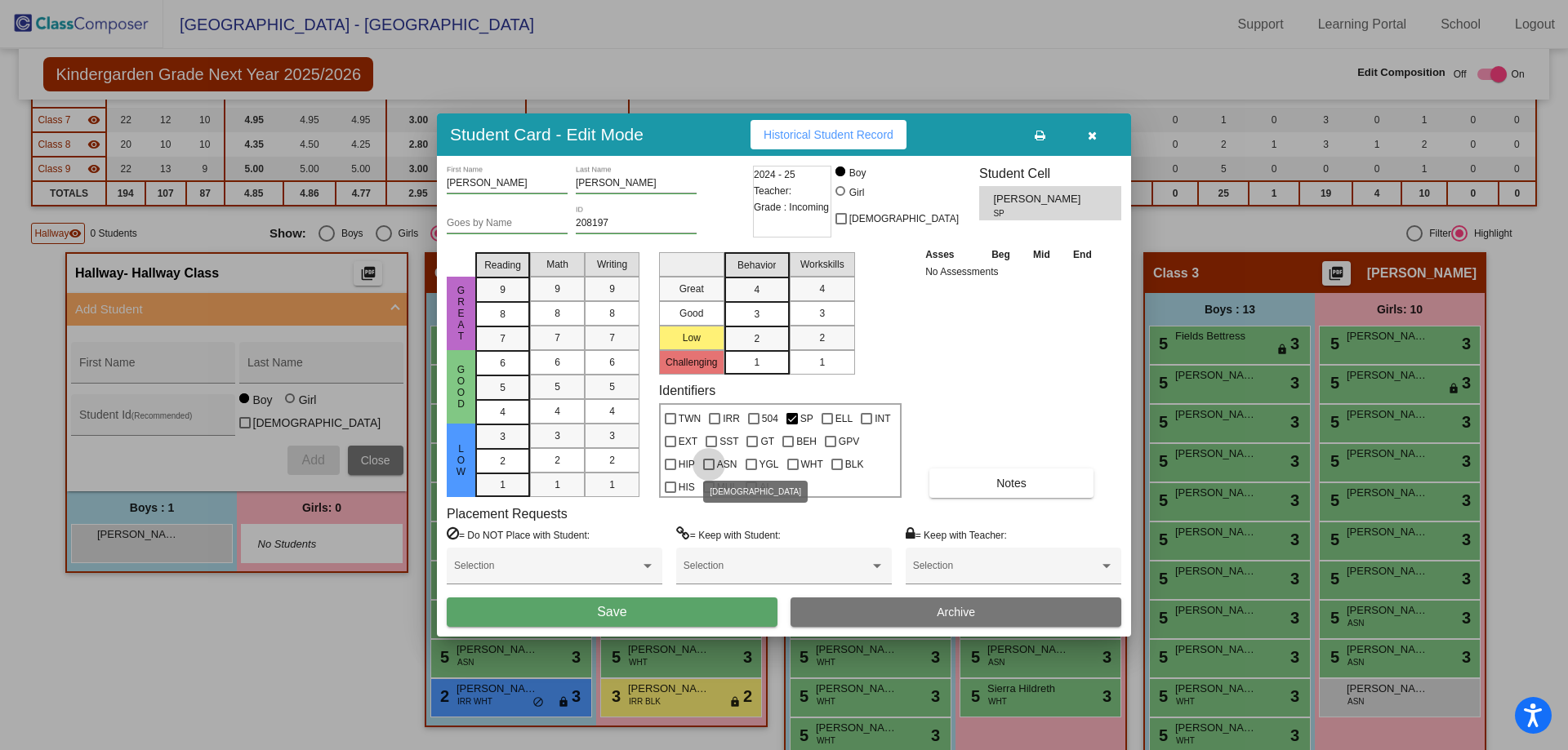
click at [717, 465] on span "ASN" at bounding box center [726, 465] width 20 height 19
click at [709, 470] on input "ASN" at bounding box center [708, 470] width 1 height 1
checkbox input "true"
click at [664, 609] on button "Save" at bounding box center [611, 612] width 331 height 30
